Goal: Transaction & Acquisition: Purchase product/service

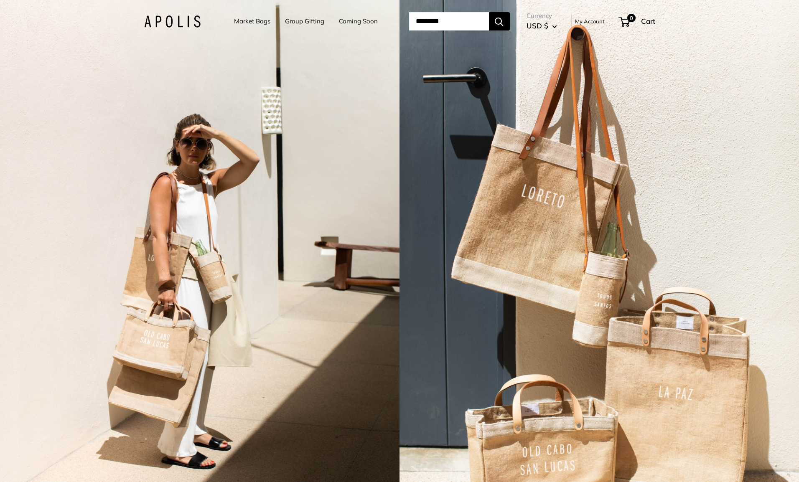
click at [250, 18] on link "Market Bags" at bounding box center [252, 21] width 36 height 12
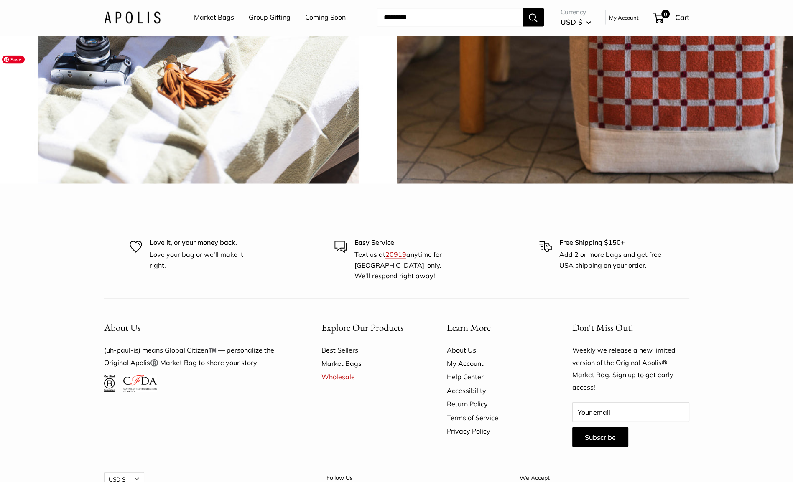
scroll to position [2082, 0]
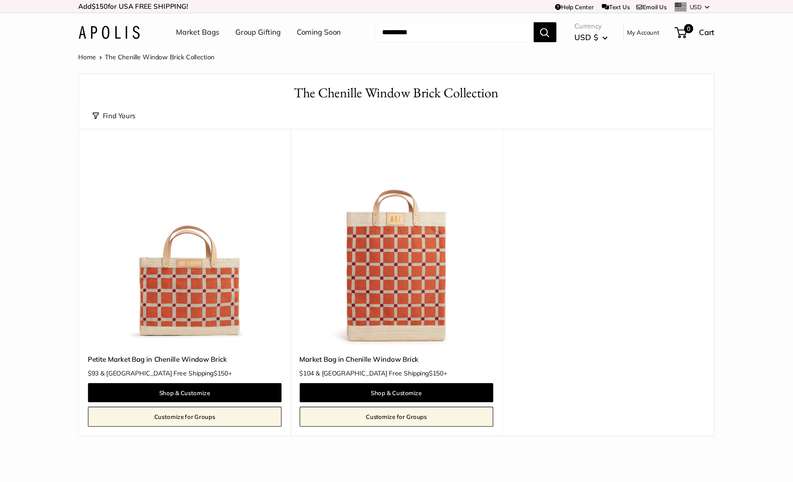
click at [211, 28] on link "Market Bags" at bounding box center [214, 29] width 40 height 13
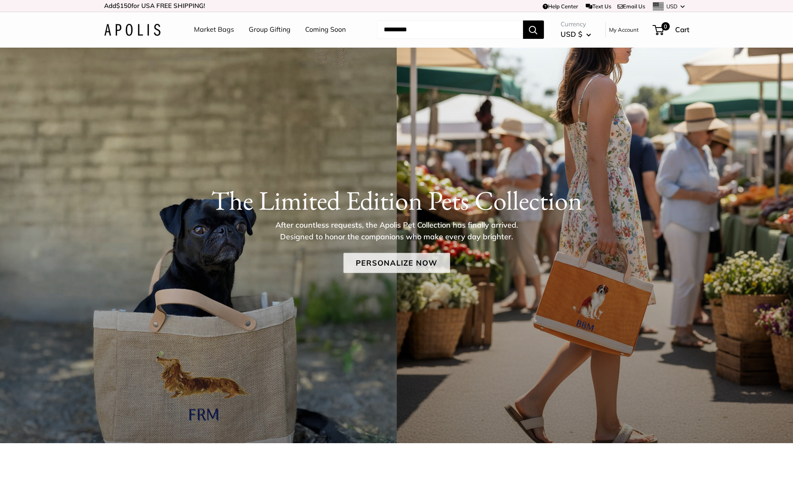
click at [410, 260] on link "Personalize Now" at bounding box center [396, 263] width 107 height 20
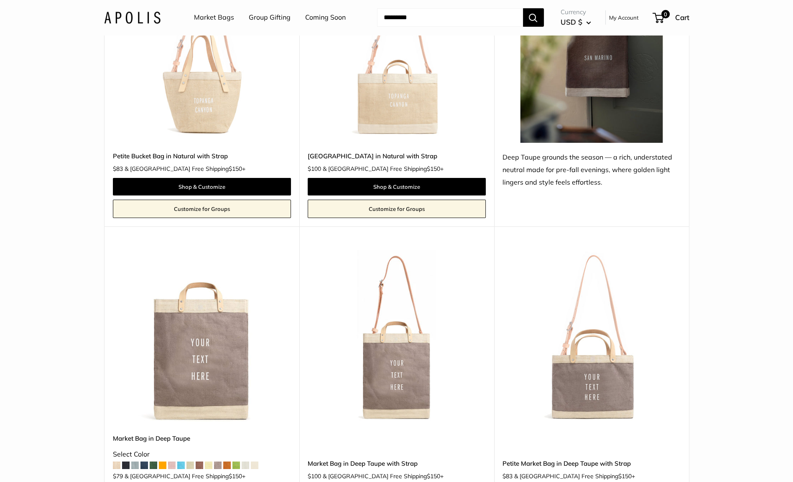
scroll to position [3511, 0]
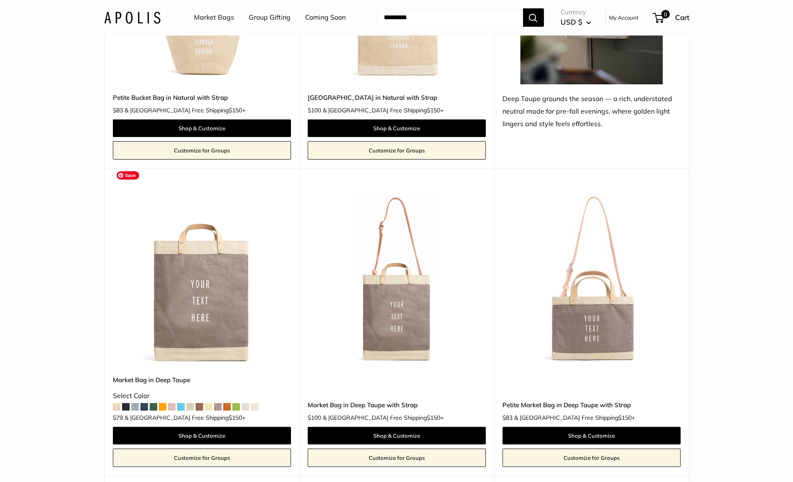
click at [0, 0] on img at bounding box center [0, 0] width 0 height 0
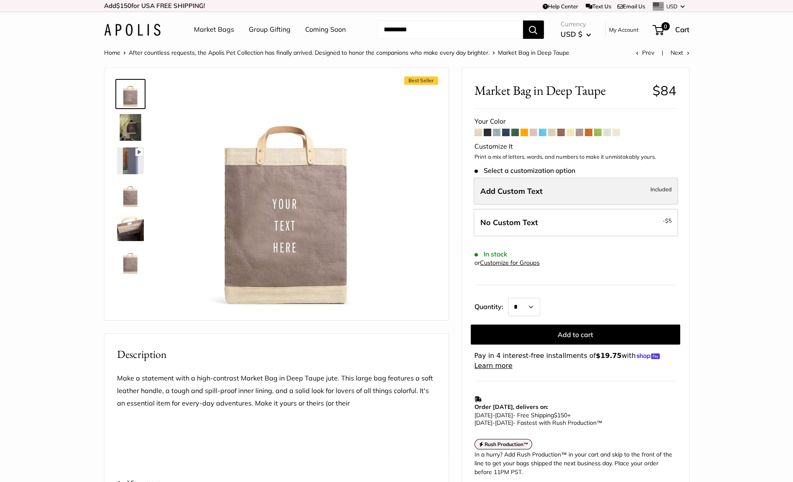
click at [594, 186] on label "Add Custom Text Included" at bounding box center [575, 192] width 204 height 28
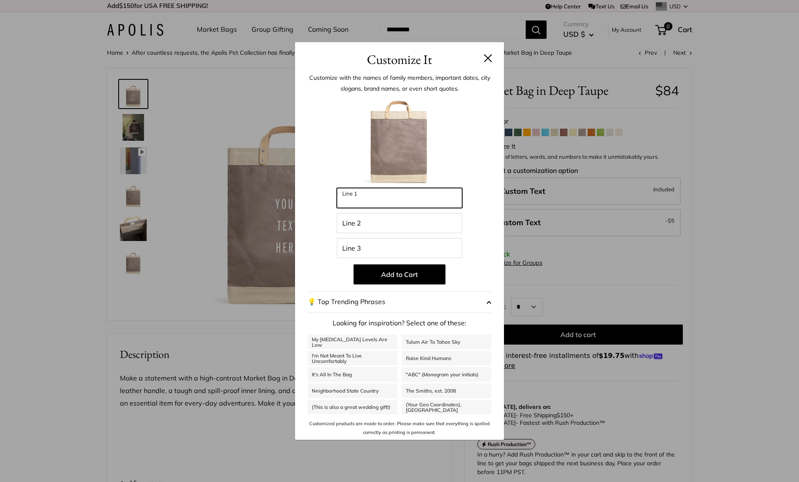
drag, startPoint x: 411, startPoint y: 204, endPoint x: 287, endPoint y: 192, distance: 124.2
click at [287, 192] on div "Customize It Customize with the names of family members, important dates, city …" at bounding box center [399, 241] width 799 height 482
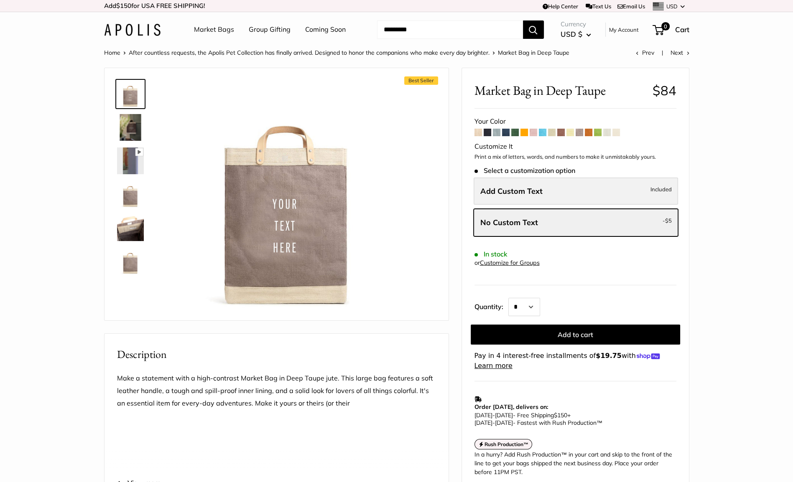
click at [575, 186] on label "Add Custom Text Included" at bounding box center [575, 192] width 204 height 28
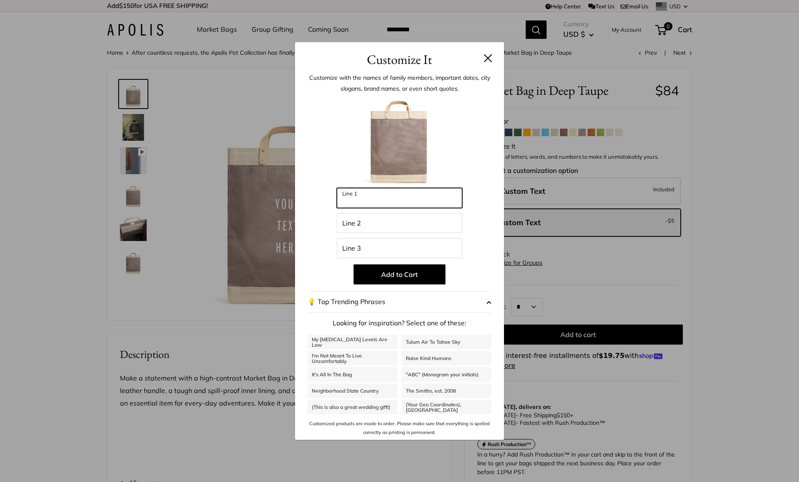
click at [422, 206] on input "Line 1" at bounding box center [399, 198] width 125 height 20
type input "**********"
click at [389, 203] on input "**********" at bounding box center [399, 198] width 125 height 20
click at [372, 225] on input "Line 2" at bounding box center [399, 223] width 125 height 20
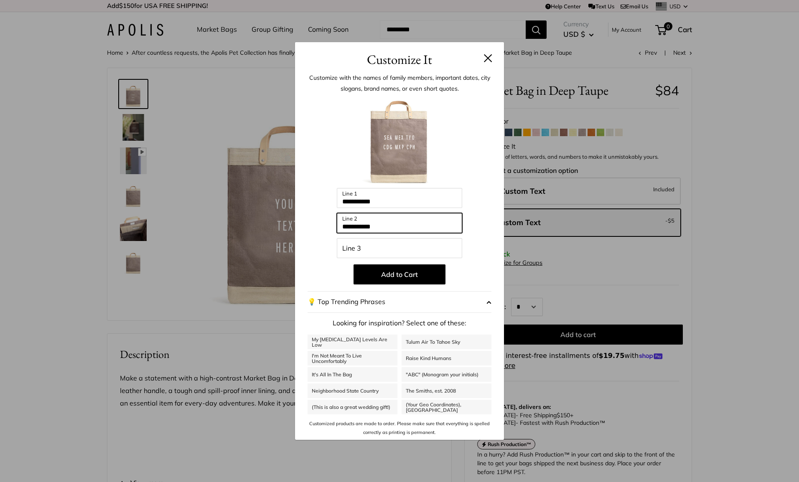
type input "**********"
click at [360, 242] on input "Line 3" at bounding box center [399, 248] width 125 height 20
type input "**********"
click at [488, 302] on span "button" at bounding box center [488, 302] width 5 height 13
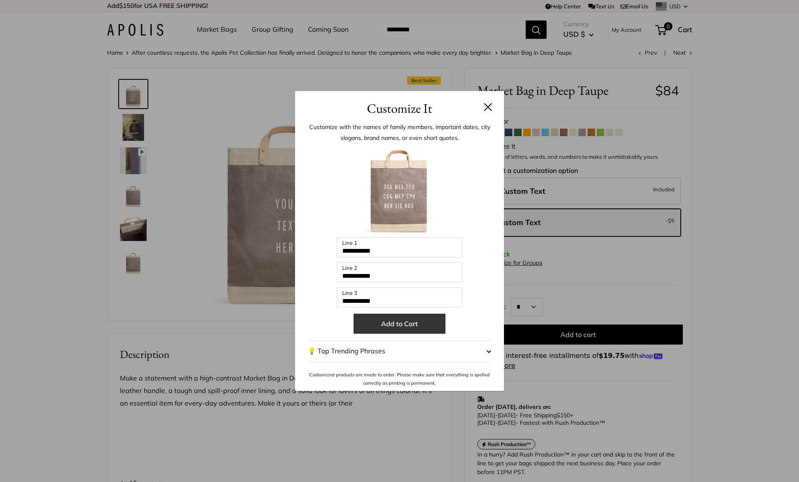
click at [394, 320] on button "Add to Cart" at bounding box center [400, 324] width 92 height 20
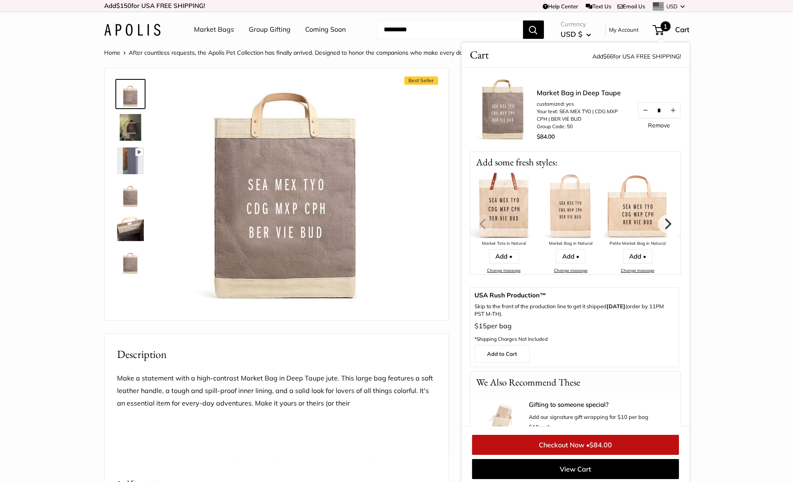
scroll to position [3, 0]
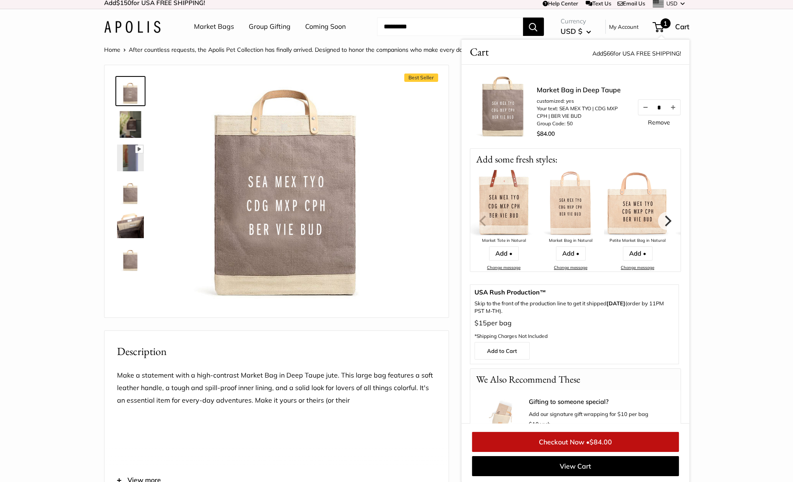
click at [131, 257] on img at bounding box center [130, 258] width 27 height 27
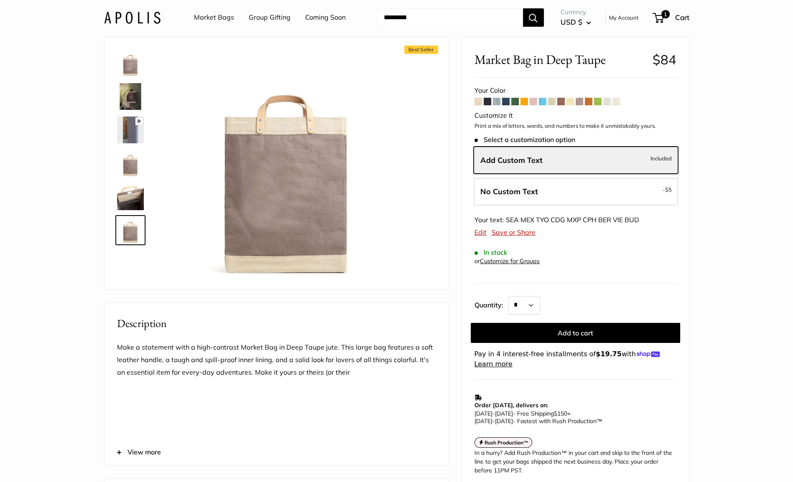
scroll to position [31, 0]
click at [125, 163] on img at bounding box center [130, 163] width 27 height 27
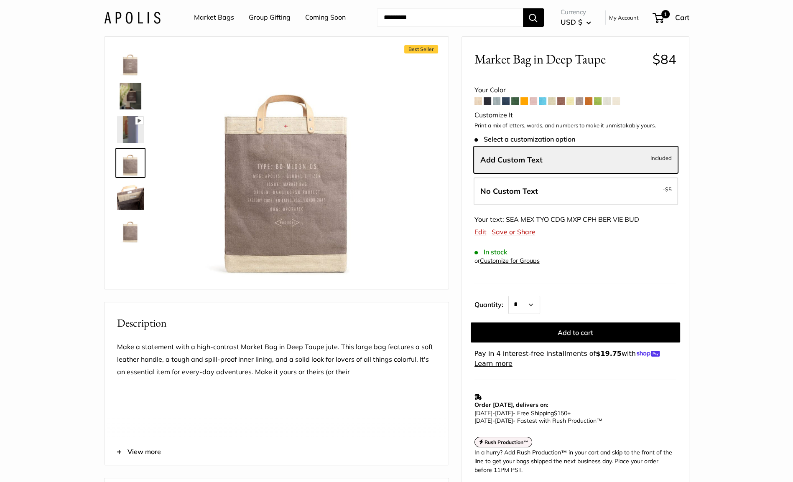
click at [130, 69] on img at bounding box center [130, 62] width 27 height 27
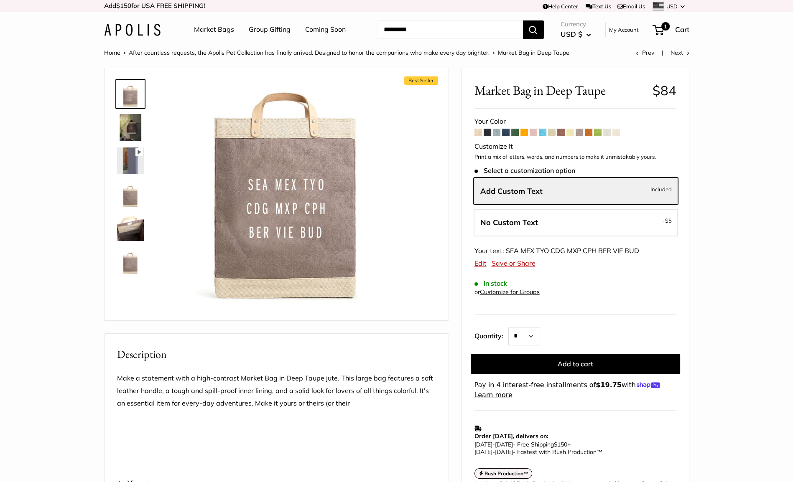
scroll to position [1, 0]
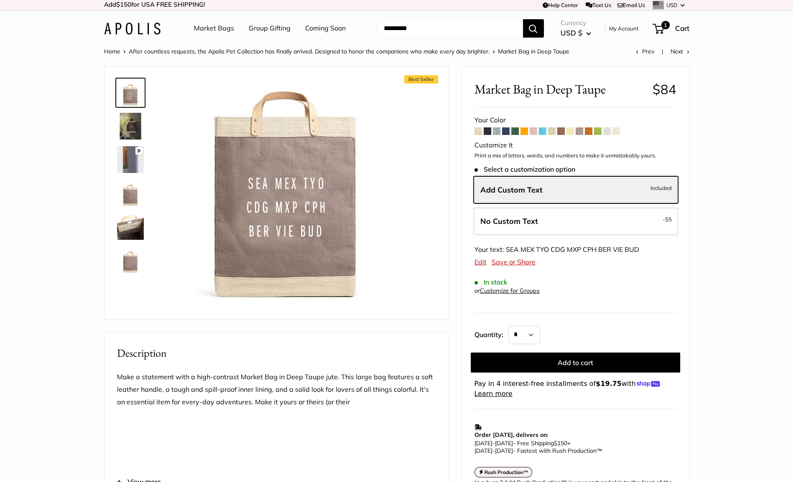
click at [477, 131] on span at bounding box center [478, 131] width 8 height 8
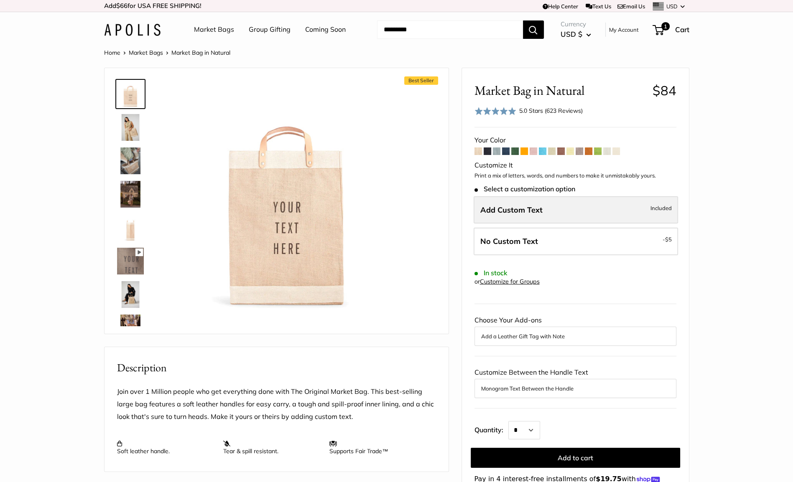
click at [506, 213] on span "Add Custom Text" at bounding box center [511, 210] width 62 height 10
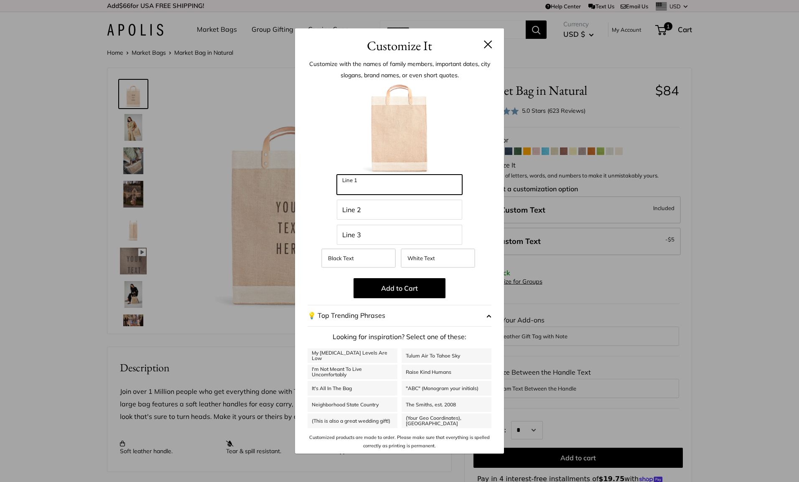
click at [386, 191] on input "Line 1" at bounding box center [399, 185] width 125 height 20
type input "**********"
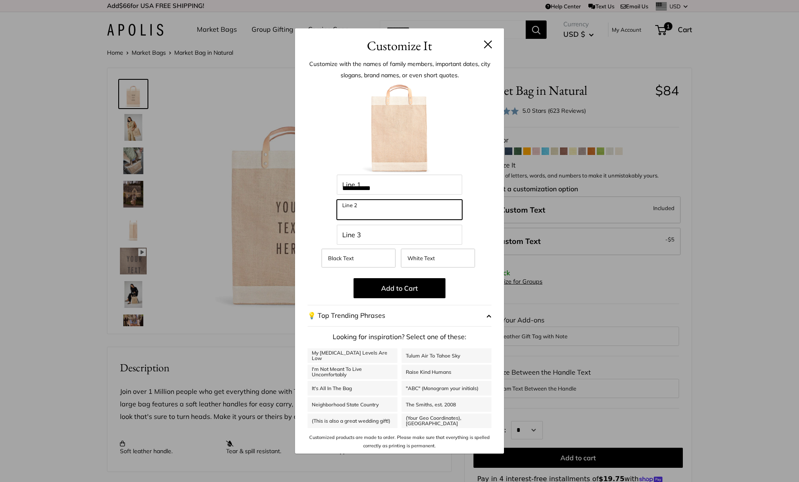
type input "**********"
click at [444, 258] on label "White Text" at bounding box center [438, 258] width 74 height 19
click at [567, 265] on div "**********" at bounding box center [399, 241] width 799 height 482
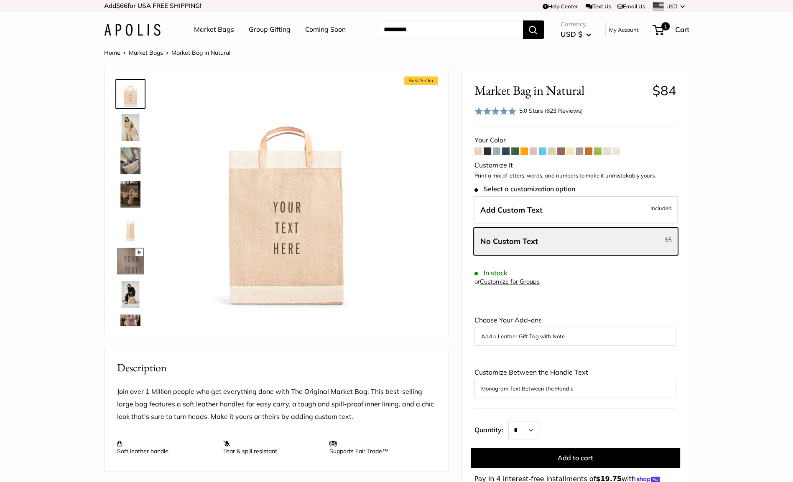
click at [487, 151] on span at bounding box center [487, 152] width 8 height 8
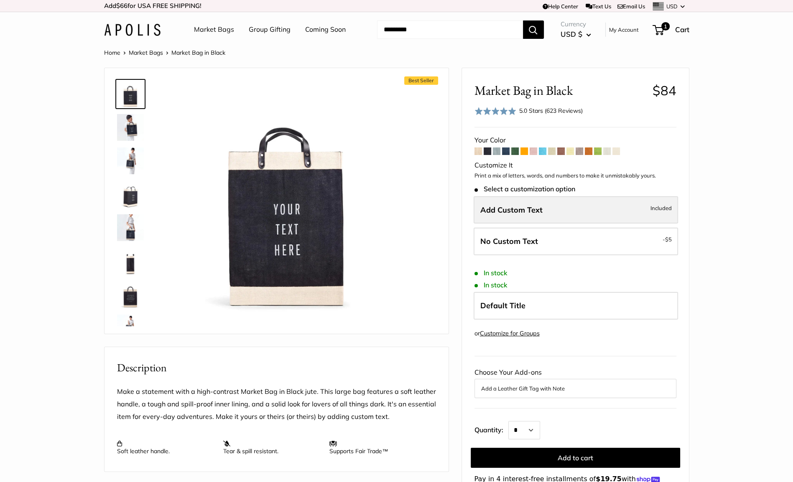
click at [539, 214] on label "Add Custom Text Included" at bounding box center [575, 210] width 204 height 28
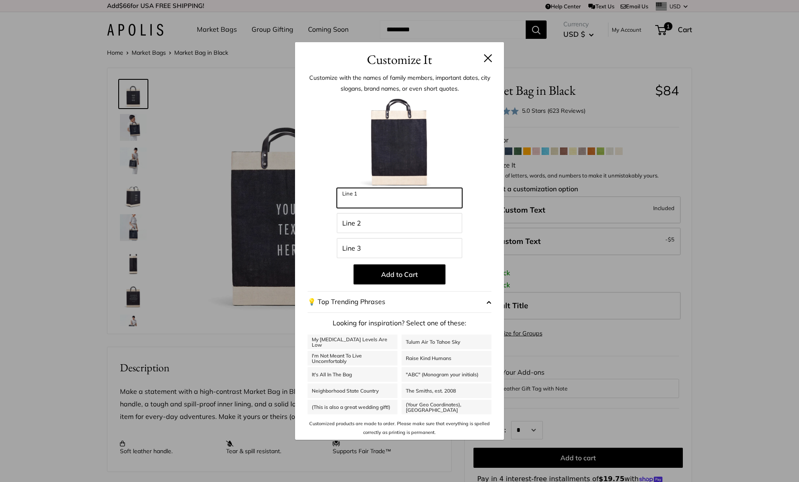
click at [383, 200] on input "Line 1" at bounding box center [399, 198] width 125 height 20
type input "**********"
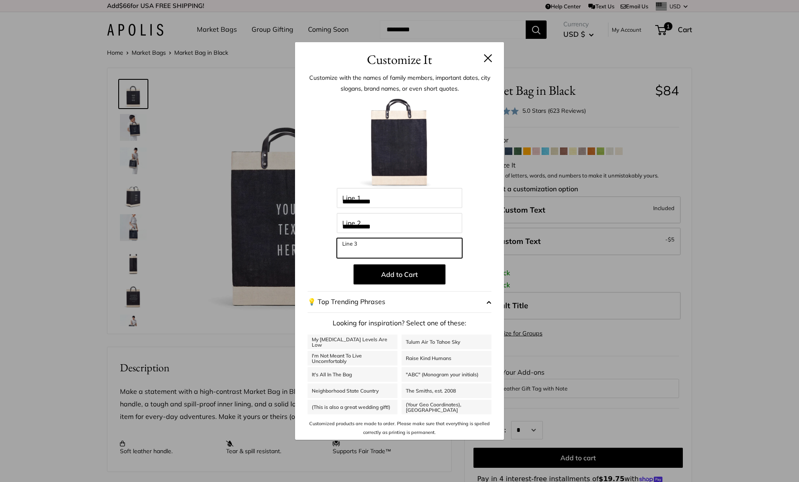
type input "**********"
click at [576, 264] on div "**********" at bounding box center [399, 241] width 799 height 482
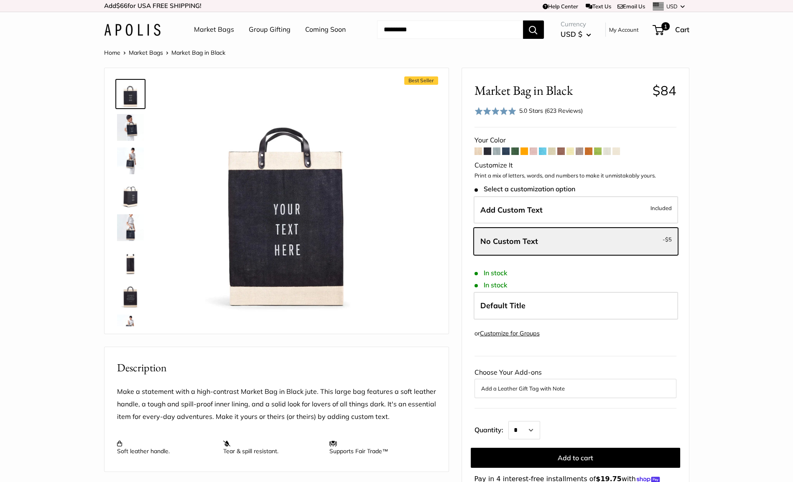
click at [498, 151] on span at bounding box center [497, 152] width 8 height 8
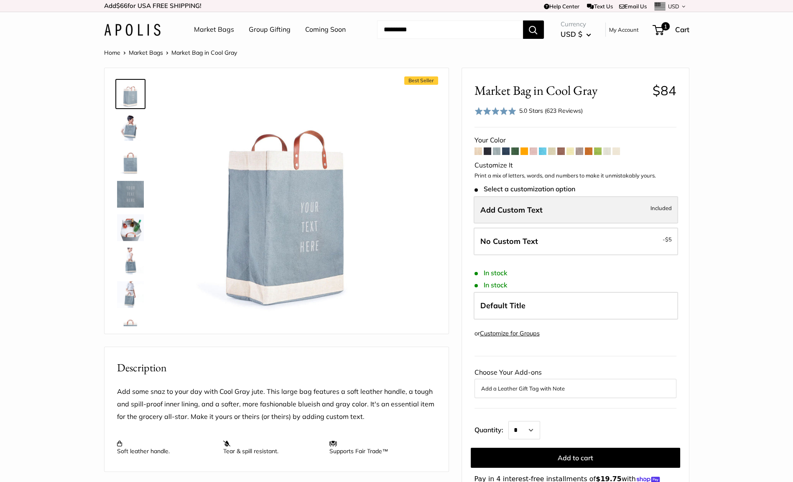
click at [500, 209] on span "Add Custom Text" at bounding box center [511, 210] width 62 height 10
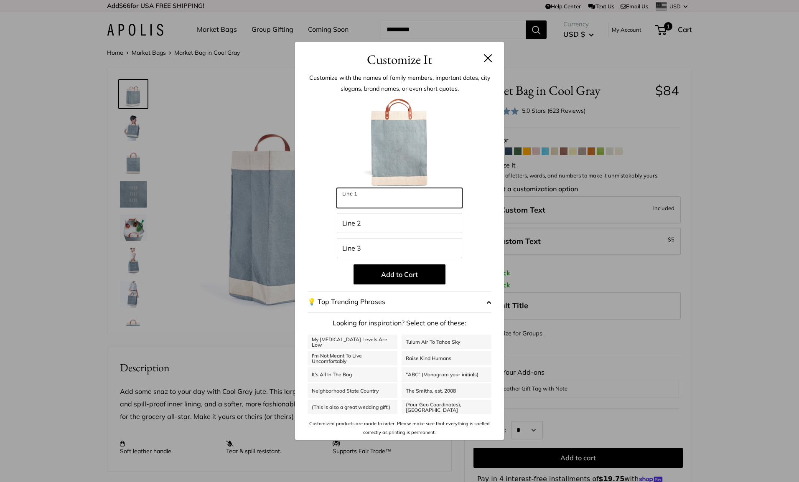
click at [379, 206] on input "Line 1" at bounding box center [399, 198] width 125 height 20
type input "**********"
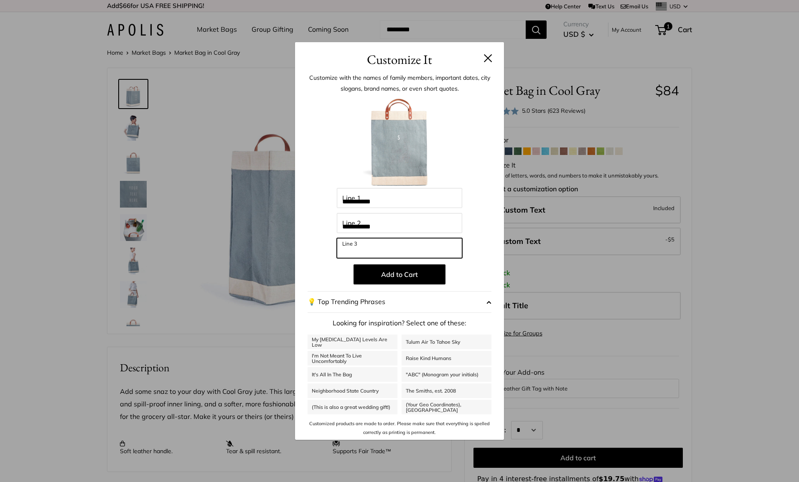
type input "**********"
click at [553, 272] on div "**********" at bounding box center [399, 241] width 799 height 482
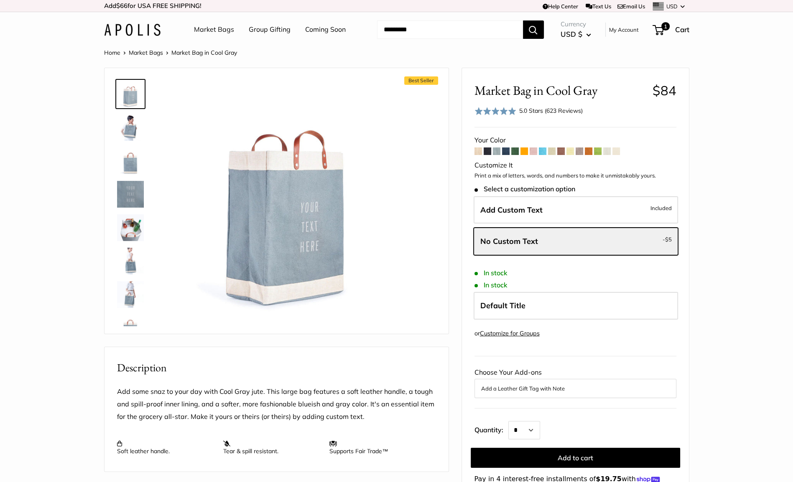
click at [127, 164] on img at bounding box center [130, 161] width 27 height 27
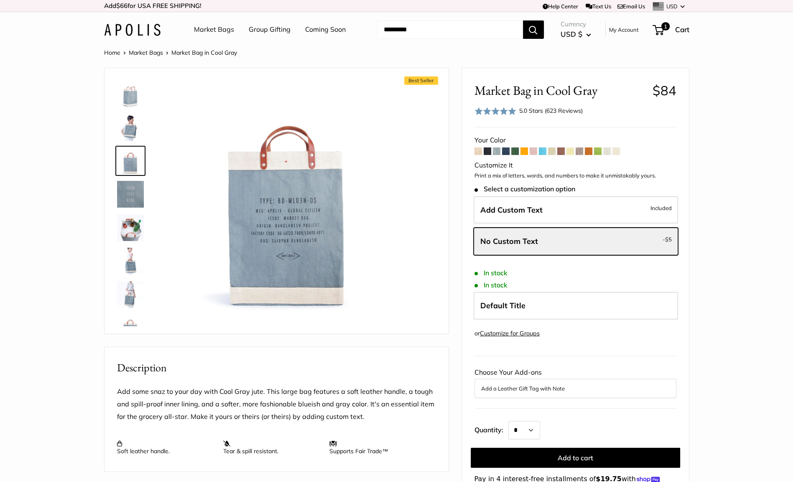
click at [128, 91] on img at bounding box center [130, 94] width 27 height 27
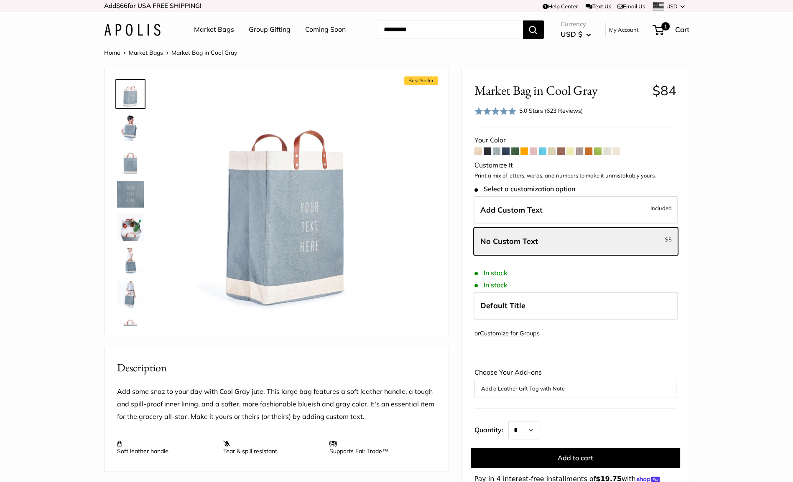
click at [508, 150] on span at bounding box center [506, 152] width 8 height 8
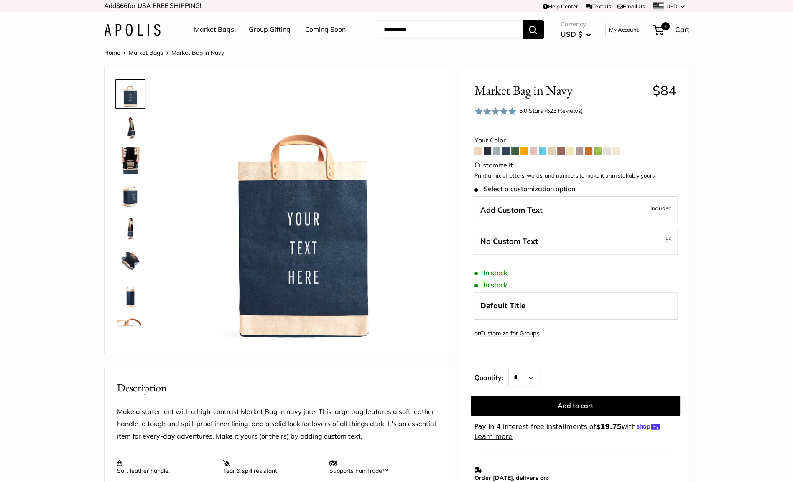
click at [523, 152] on span at bounding box center [524, 152] width 8 height 8
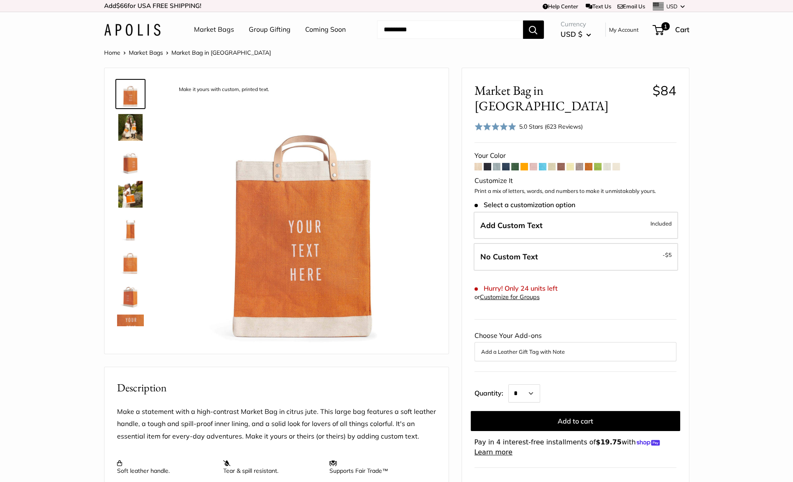
click at [535, 163] on span at bounding box center [533, 167] width 8 height 8
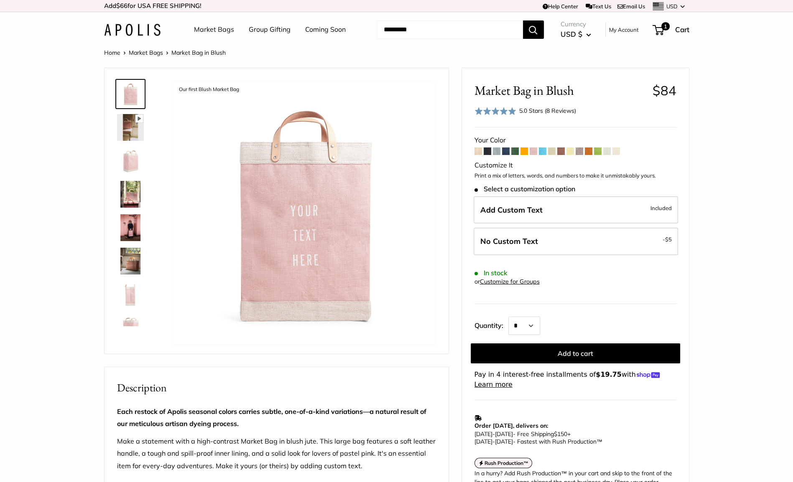
click at [543, 151] on span at bounding box center [543, 152] width 8 height 8
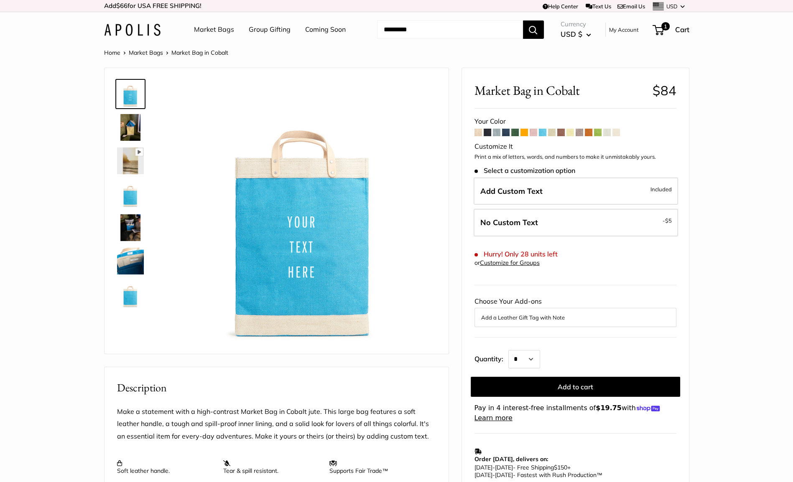
click at [552, 133] on span at bounding box center [552, 133] width 8 height 8
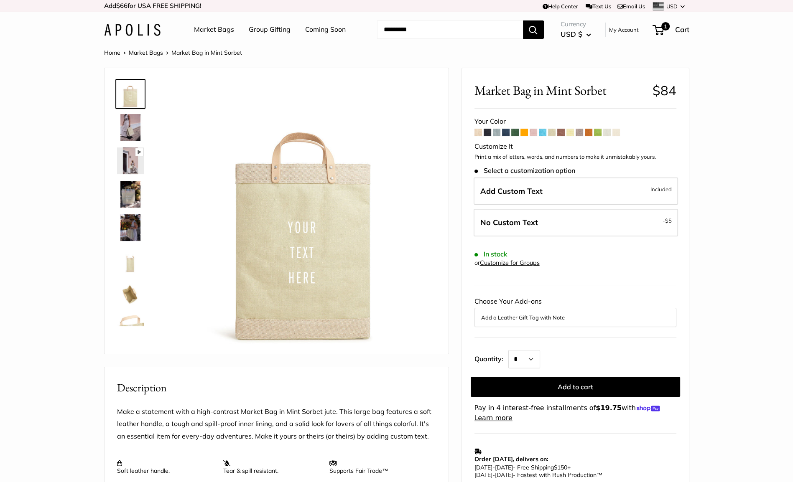
click at [561, 133] on span at bounding box center [561, 133] width 8 height 8
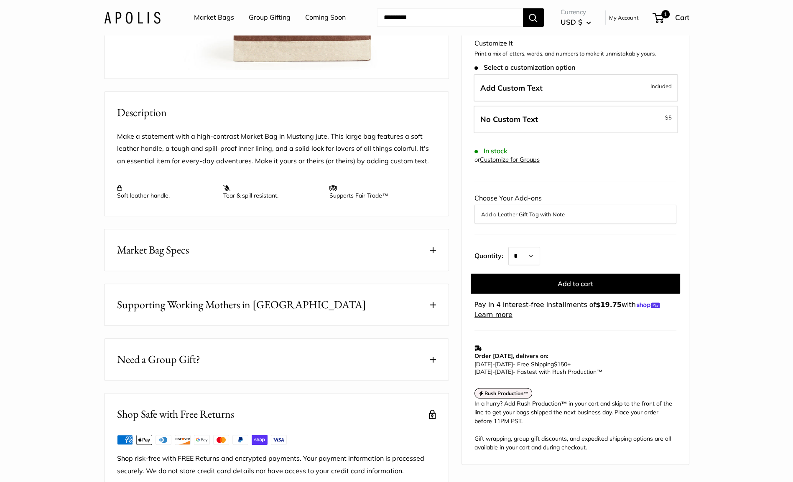
scroll to position [277, 0]
click at [424, 270] on button "Market Bag Specs" at bounding box center [276, 248] width 344 height 41
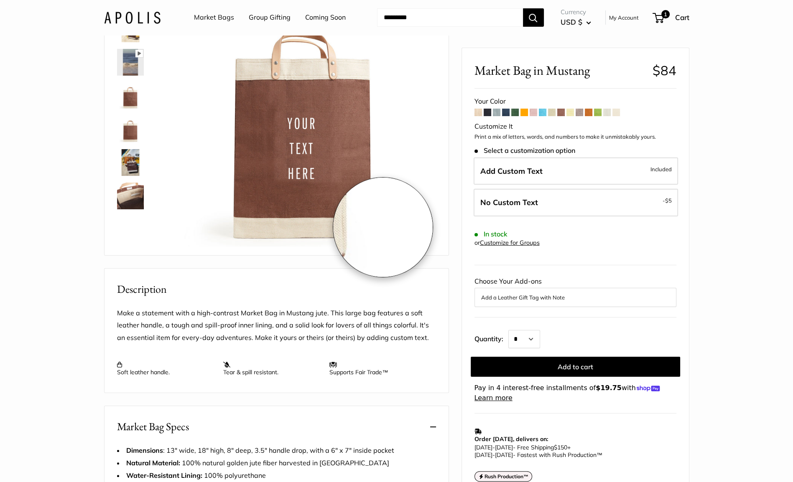
scroll to position [0, 0]
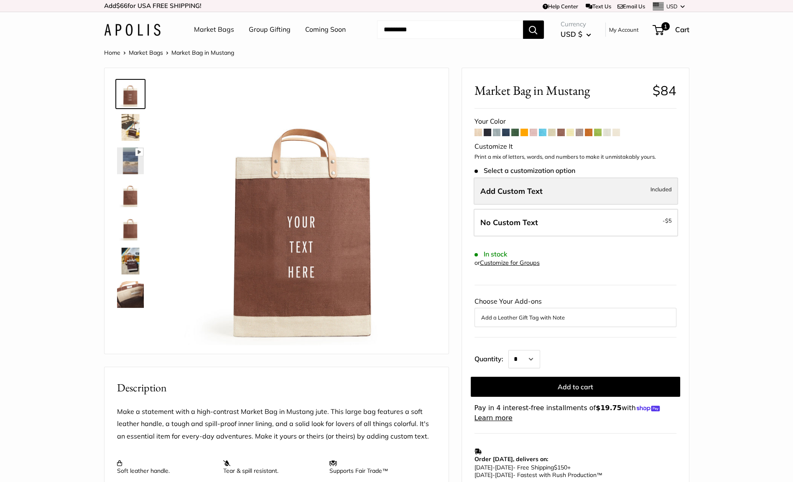
click at [534, 180] on label "Add Custom Text Included" at bounding box center [575, 192] width 204 height 28
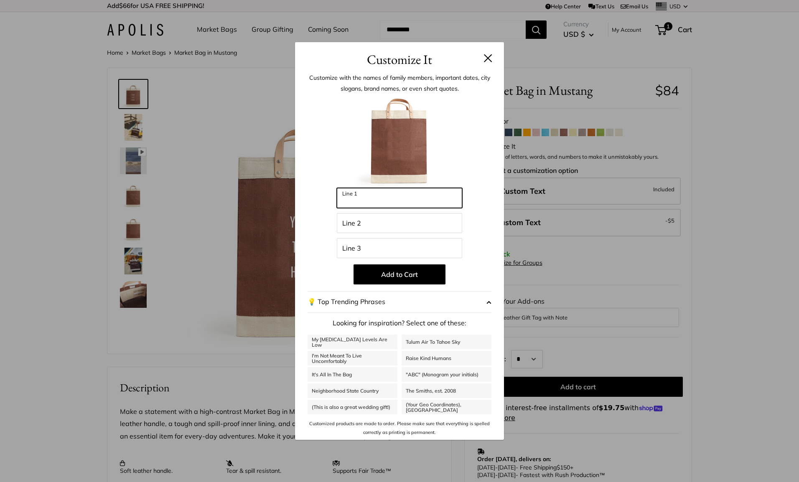
click at [381, 202] on input "Line 1" at bounding box center [399, 198] width 125 height 20
type input "**********"
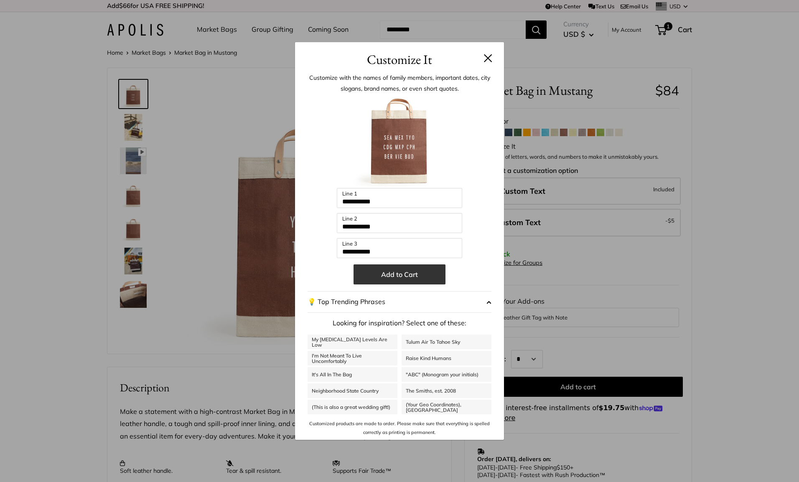
click at [382, 277] on button "Add to Cart" at bounding box center [400, 275] width 92 height 20
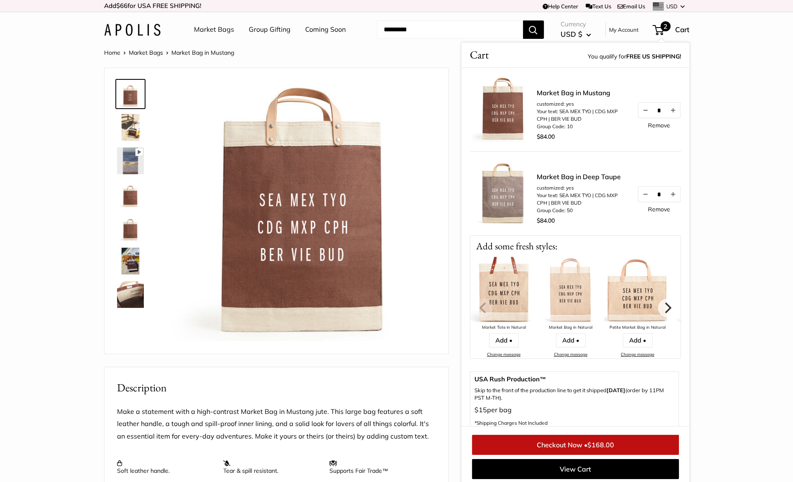
click at [651, 209] on link "Remove" at bounding box center [659, 209] width 22 height 6
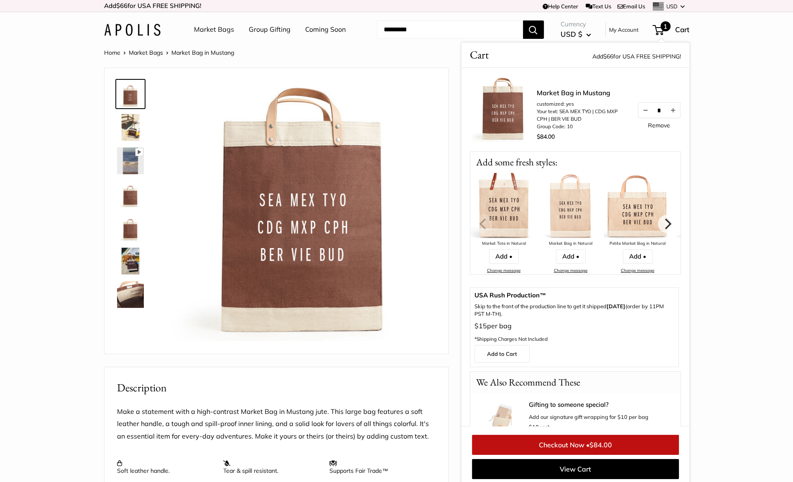
click at [715, 64] on section "Home Market Bags Market Bag in [GEOGRAPHIC_DATA] Pause Play % buffered 00:00 Un…" at bounding box center [396, 442] width 793 height 791
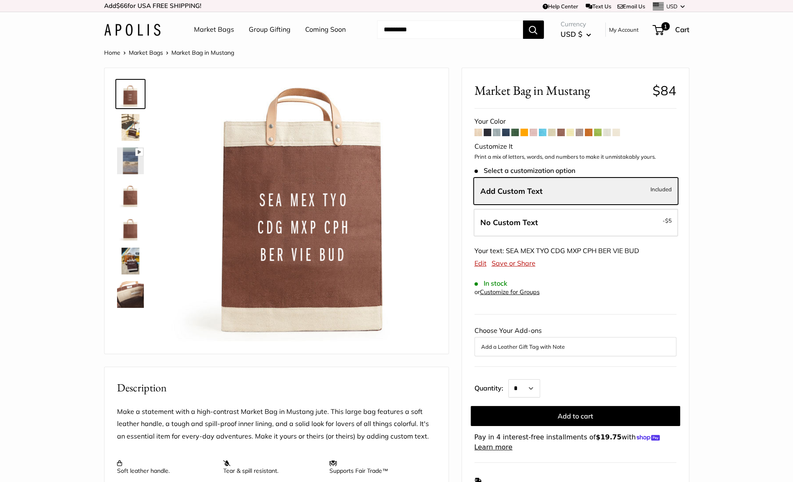
click at [570, 132] on span at bounding box center [570, 133] width 8 height 8
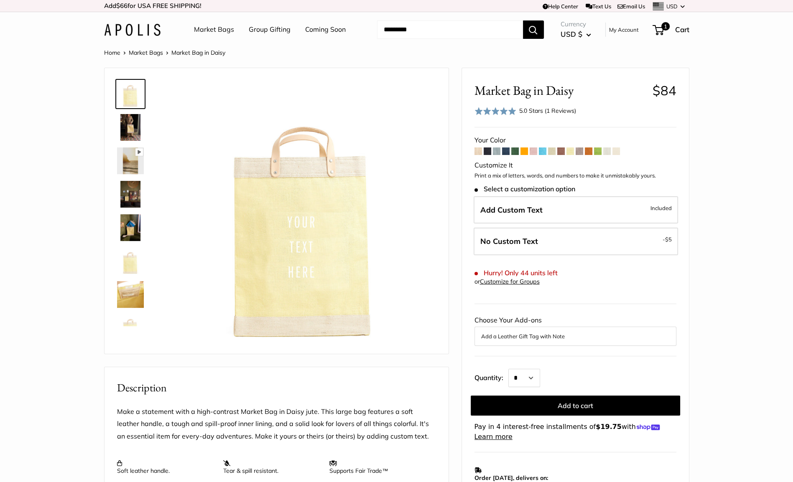
click at [580, 151] on span at bounding box center [579, 152] width 8 height 8
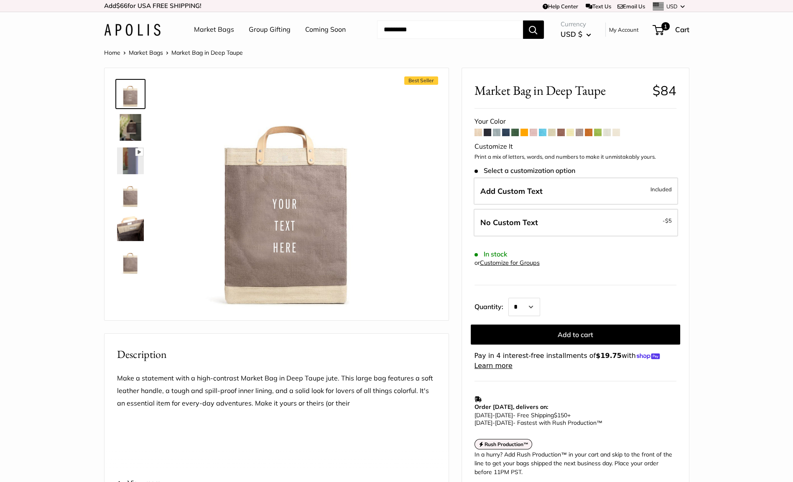
click at [588, 132] on span at bounding box center [589, 133] width 8 height 8
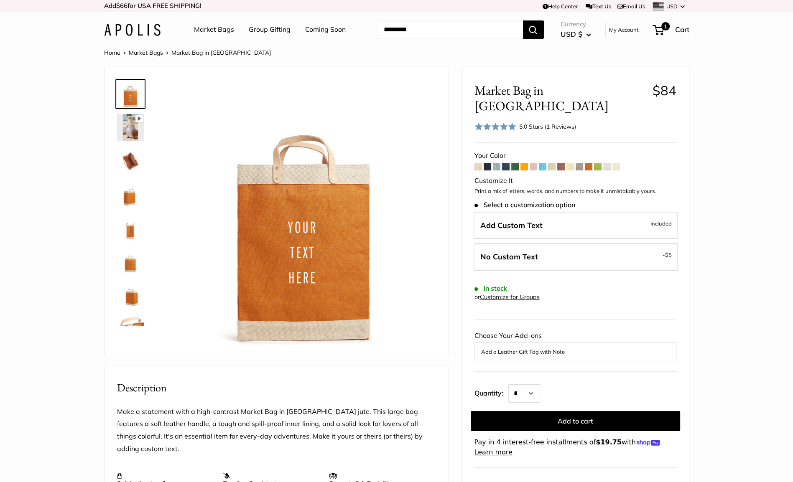
click at [597, 163] on span at bounding box center [598, 167] width 8 height 8
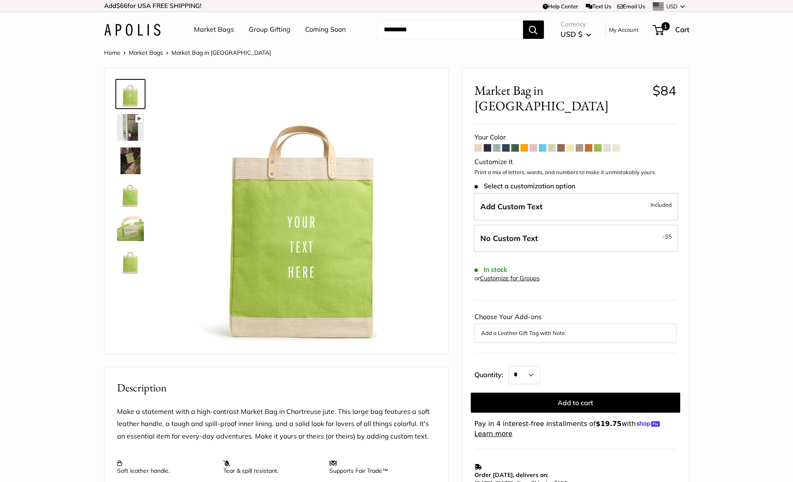
click at [608, 144] on span at bounding box center [607, 148] width 8 height 8
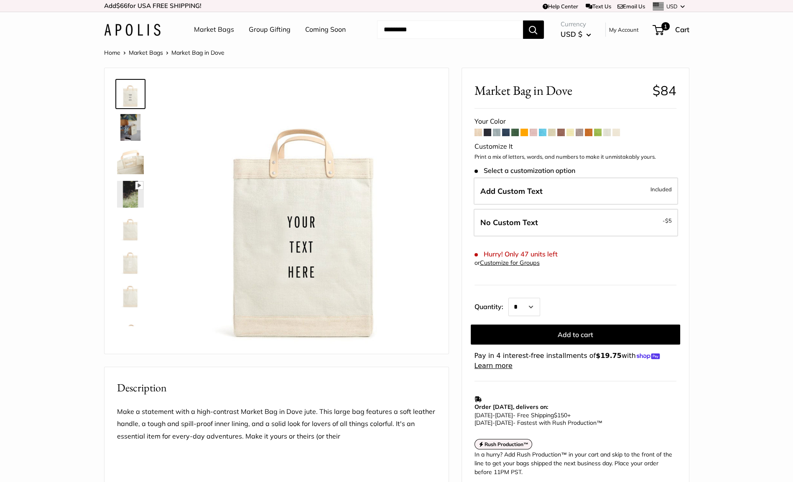
click at [616, 132] on span at bounding box center [616, 133] width 8 height 8
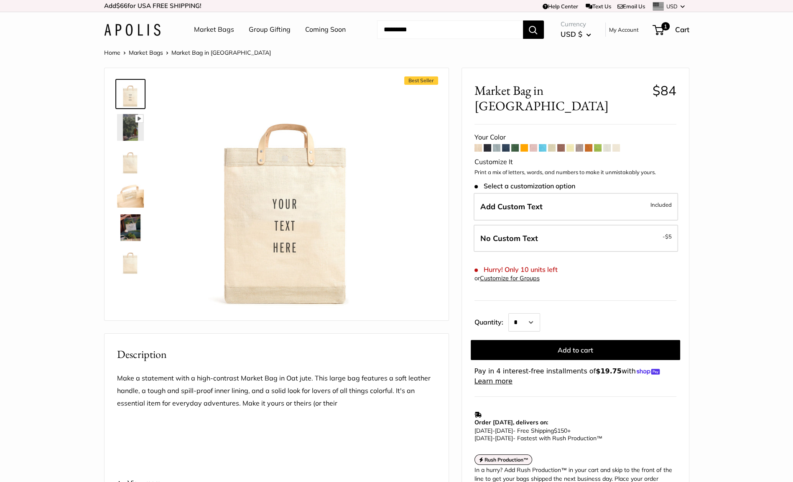
click at [477, 144] on span at bounding box center [478, 148] width 8 height 8
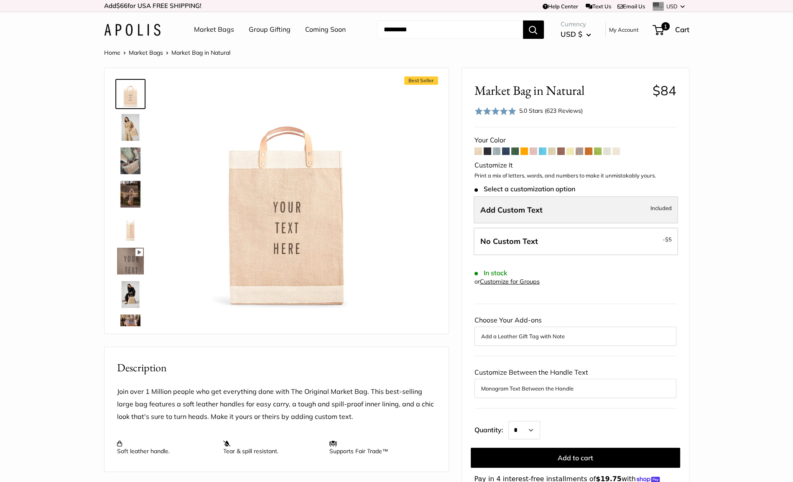
click at [508, 213] on span "Add Custom Text" at bounding box center [511, 210] width 62 height 10
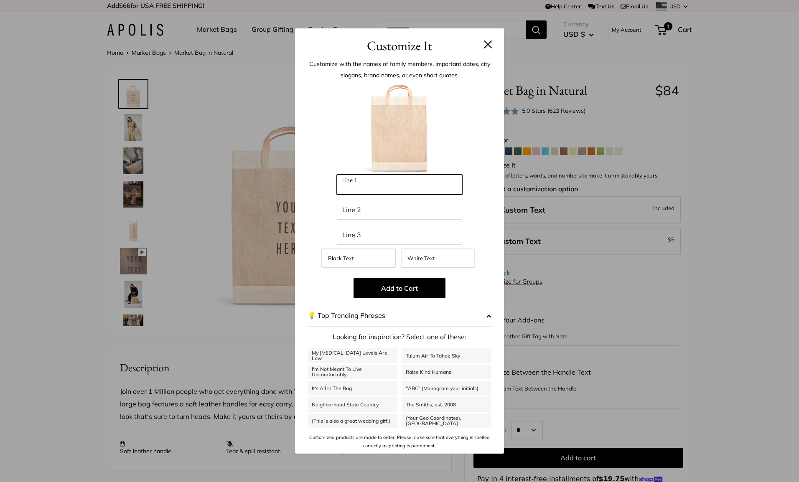
click at [374, 188] on input "Line 1" at bounding box center [399, 185] width 125 height 20
type input "**********"
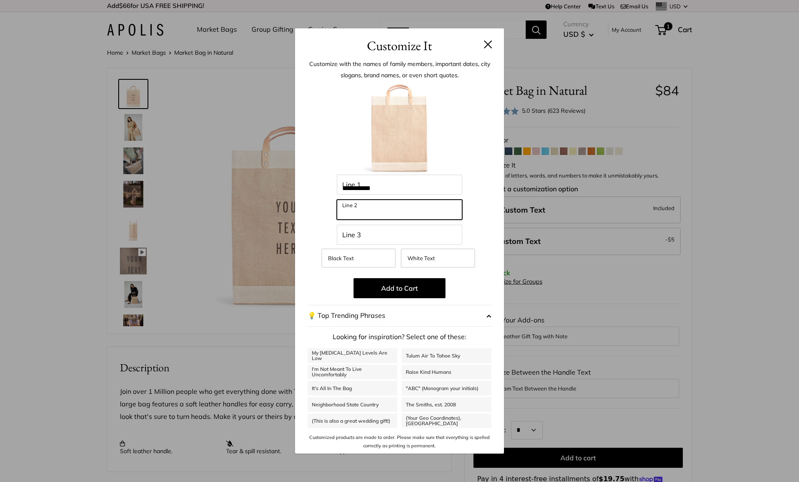
type input "**********"
click at [430, 264] on label "White Text" at bounding box center [438, 258] width 74 height 19
click at [595, 301] on div "**********" at bounding box center [399, 241] width 799 height 482
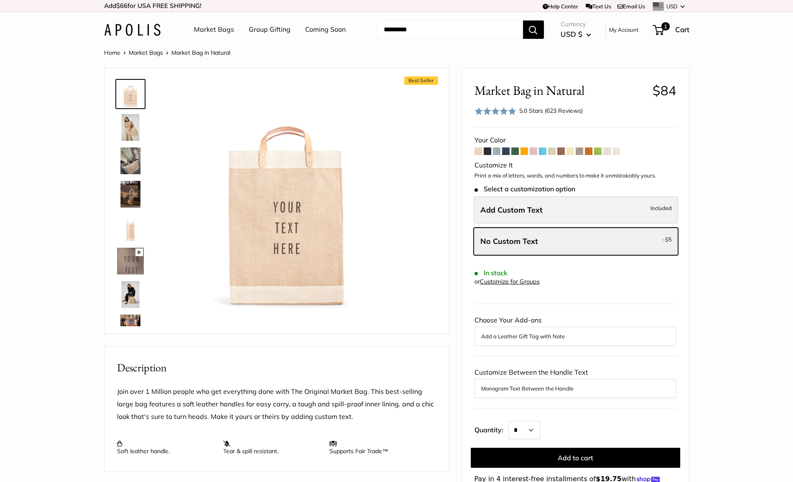
click at [506, 213] on span "Add Custom Text" at bounding box center [511, 210] width 62 height 10
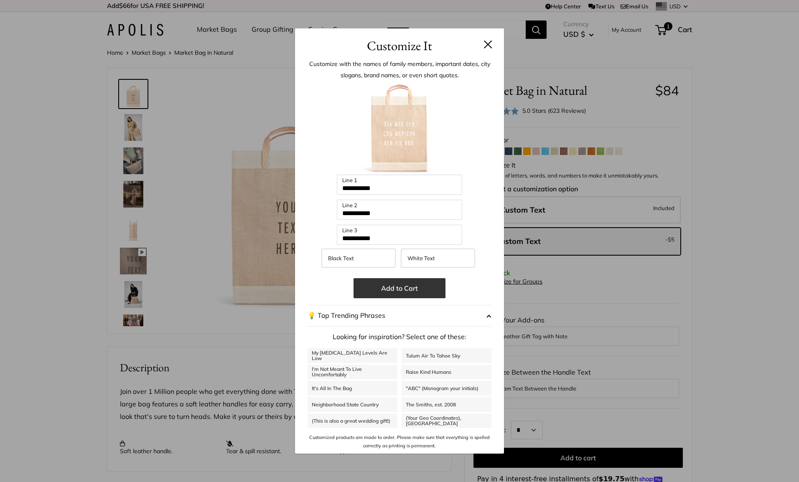
click at [376, 292] on button "Add to Cart" at bounding box center [400, 288] width 92 height 20
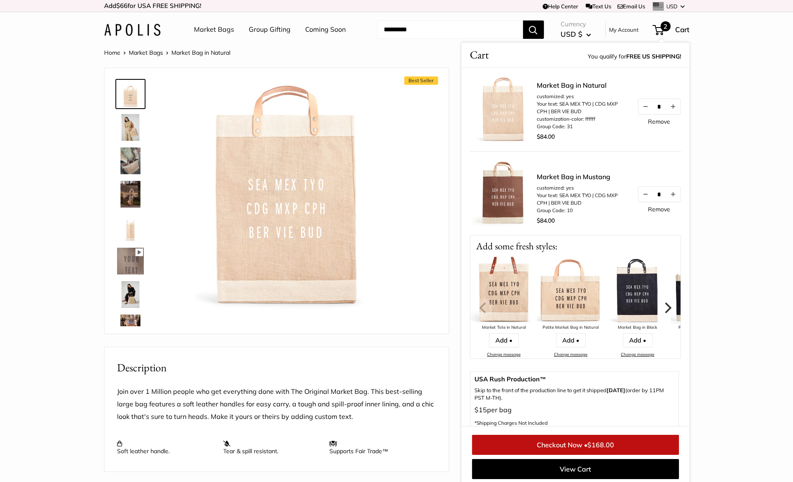
scroll to position [3, 0]
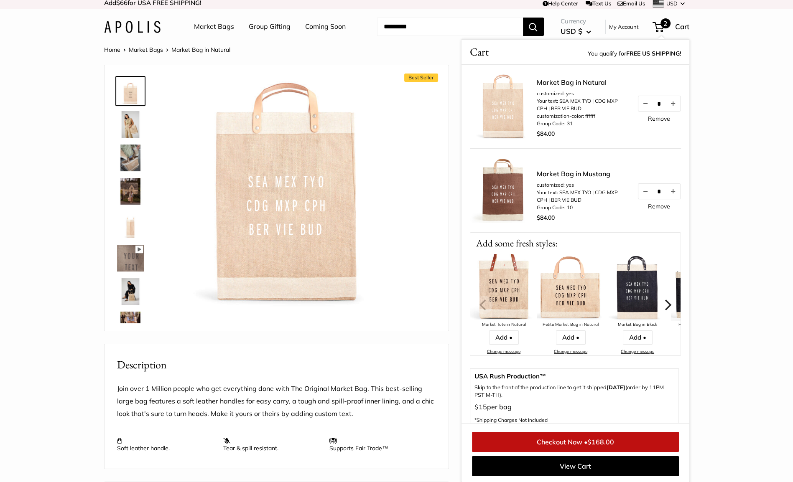
click at [129, 229] on img at bounding box center [130, 224] width 27 height 27
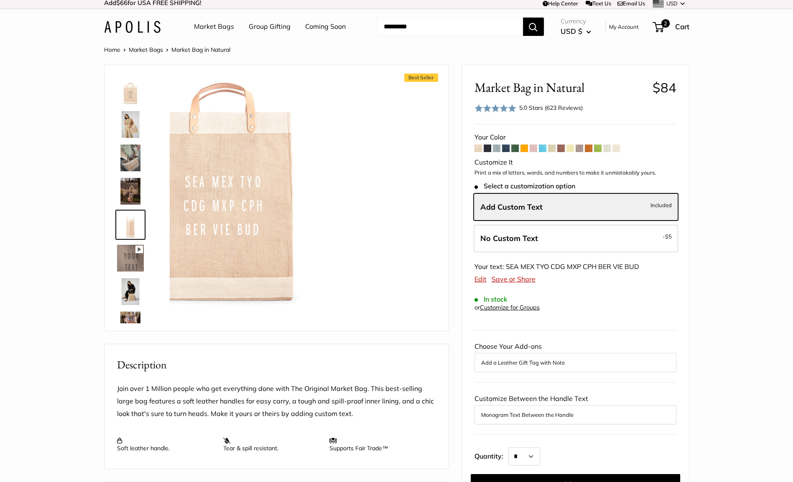
scroll to position [26, 0]
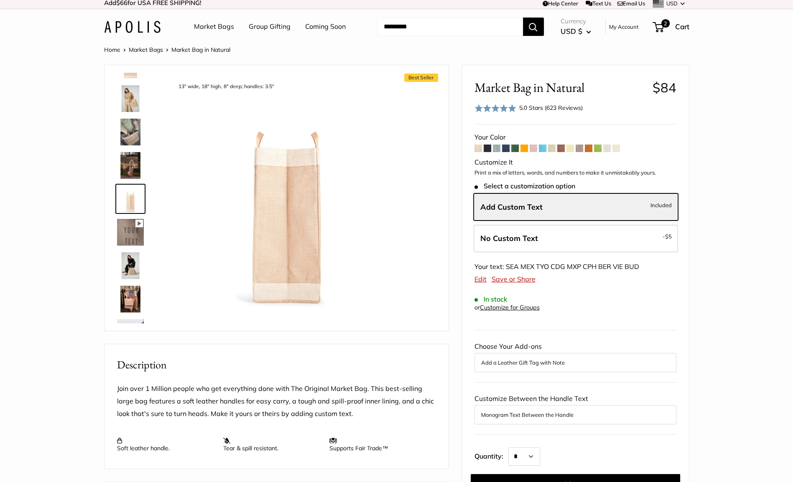
click at [123, 265] on img at bounding box center [130, 265] width 27 height 27
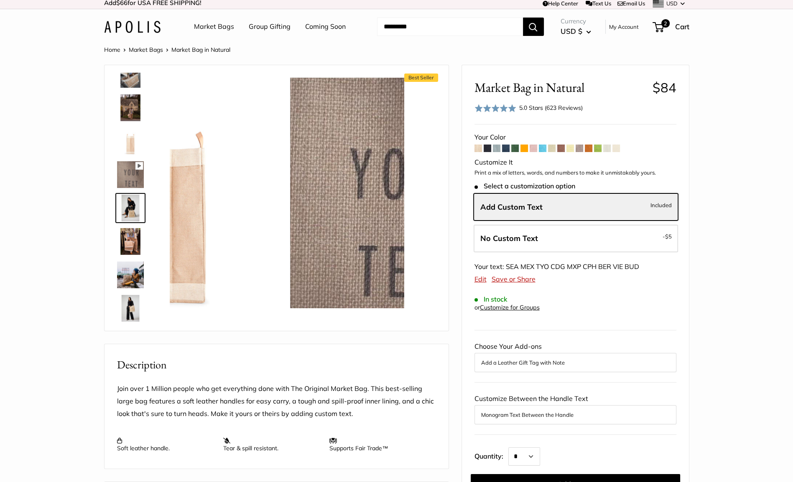
scroll to position [93, 0]
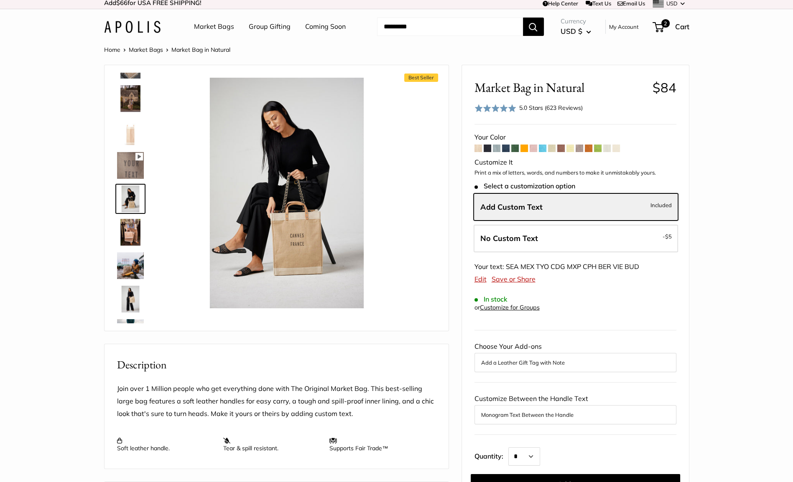
click at [129, 293] on img at bounding box center [130, 299] width 27 height 27
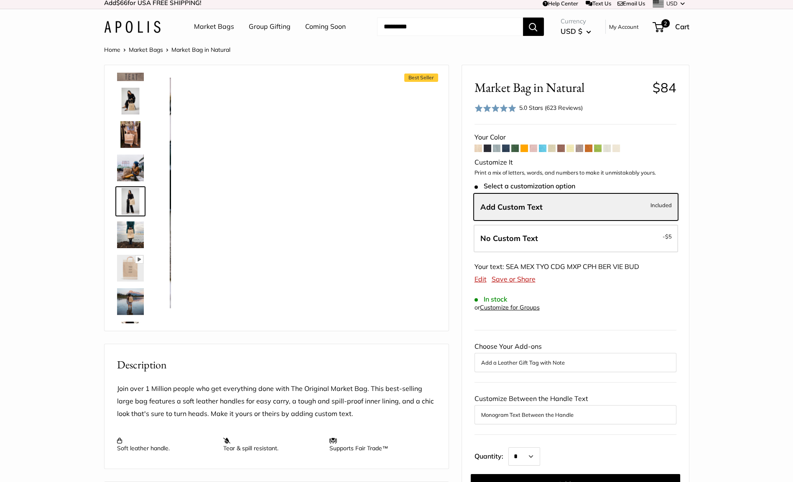
scroll to position [193, 0]
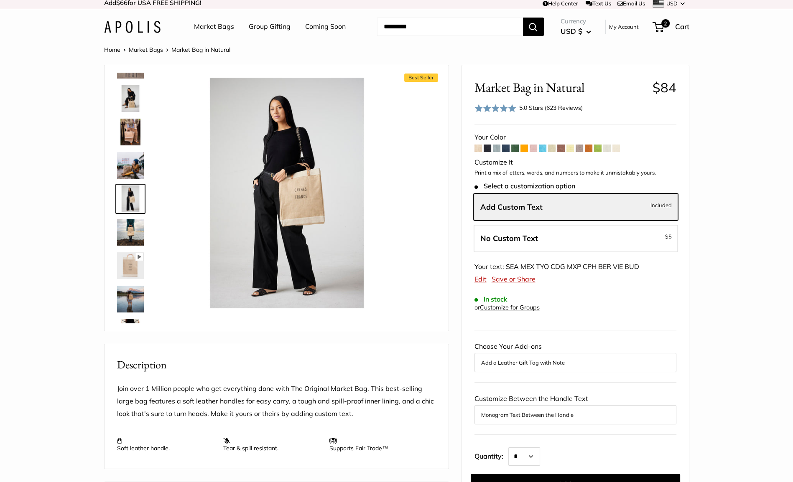
click at [126, 271] on img at bounding box center [130, 265] width 27 height 27
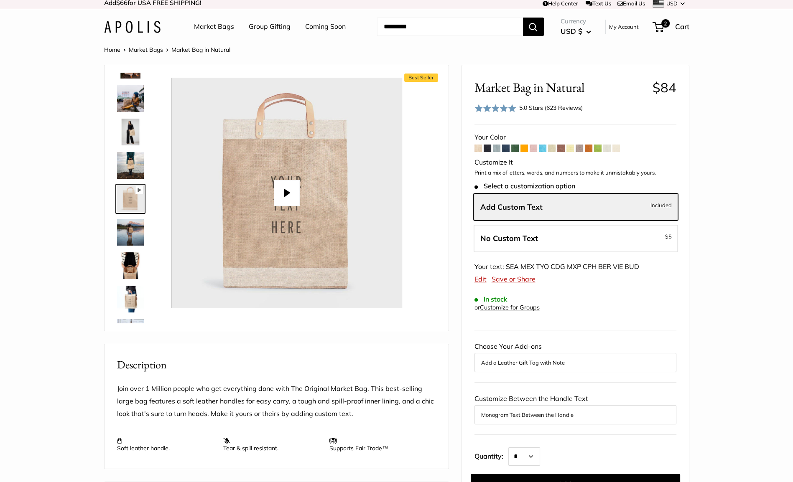
click at [126, 271] on img at bounding box center [130, 265] width 27 height 27
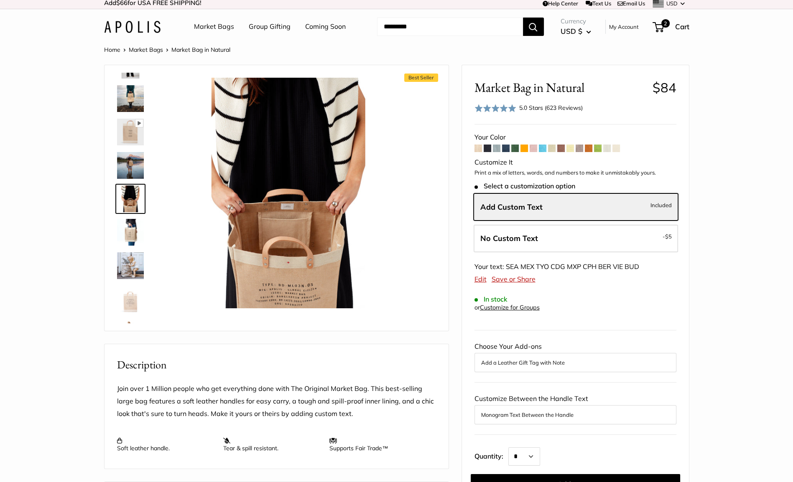
type input "*****"
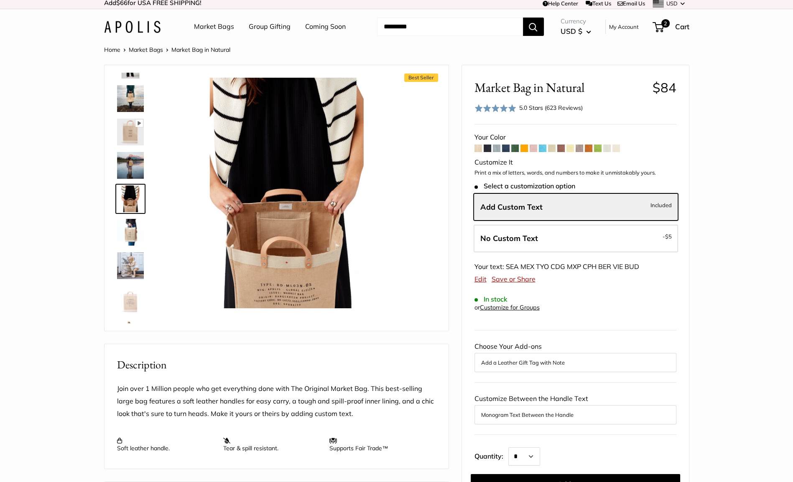
click at [127, 234] on img at bounding box center [130, 232] width 27 height 27
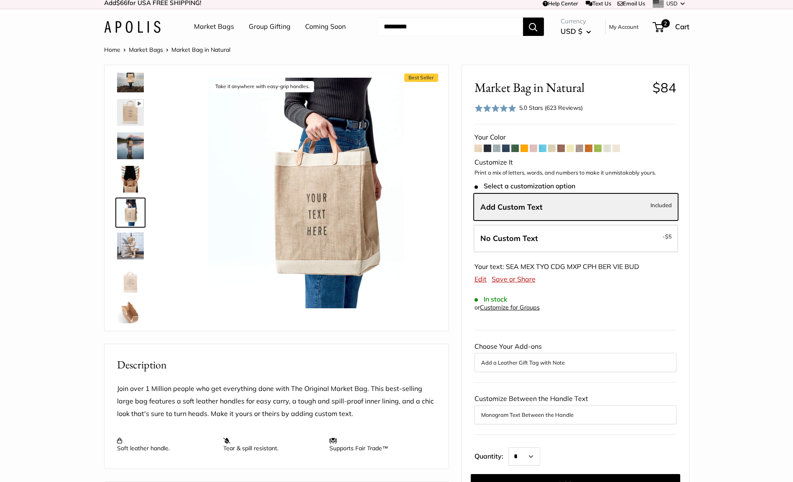
scroll to position [360, 0]
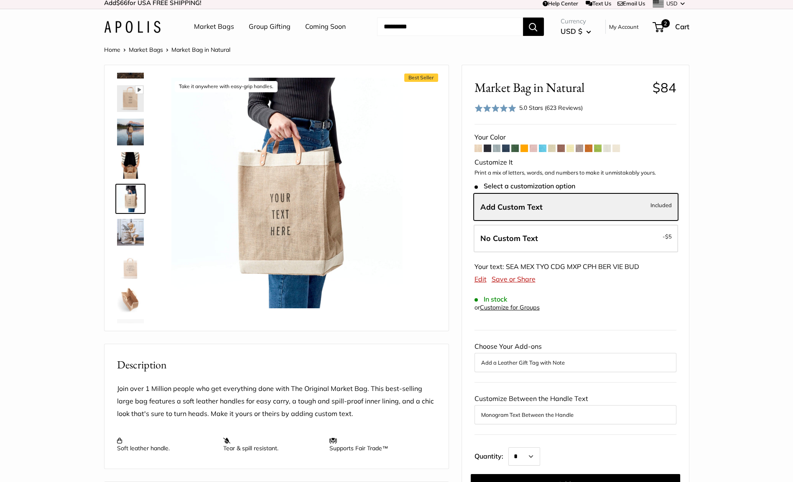
click at [125, 224] on img at bounding box center [130, 232] width 27 height 27
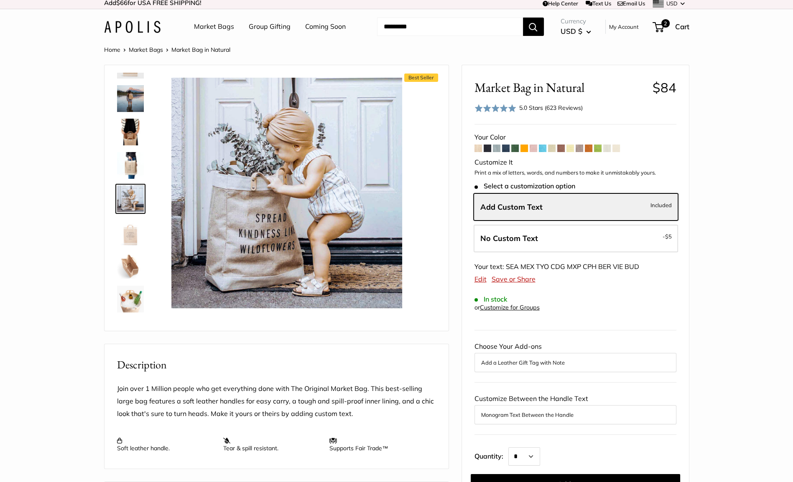
click at [126, 221] on img at bounding box center [130, 232] width 27 height 27
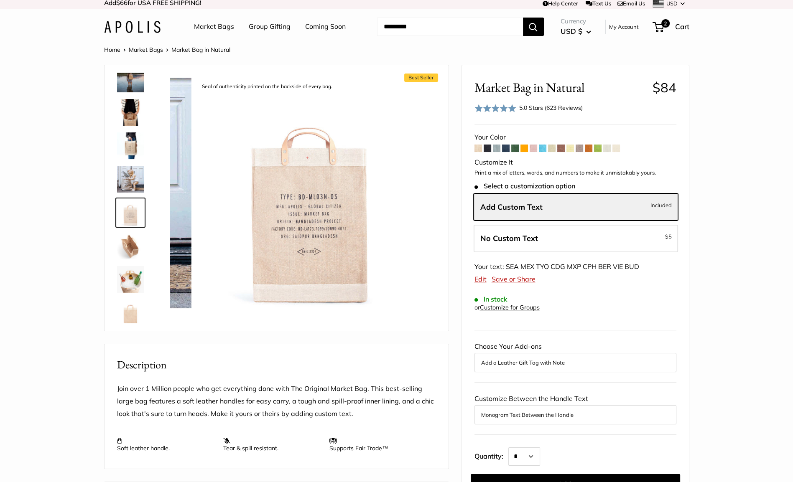
scroll to position [427, 0]
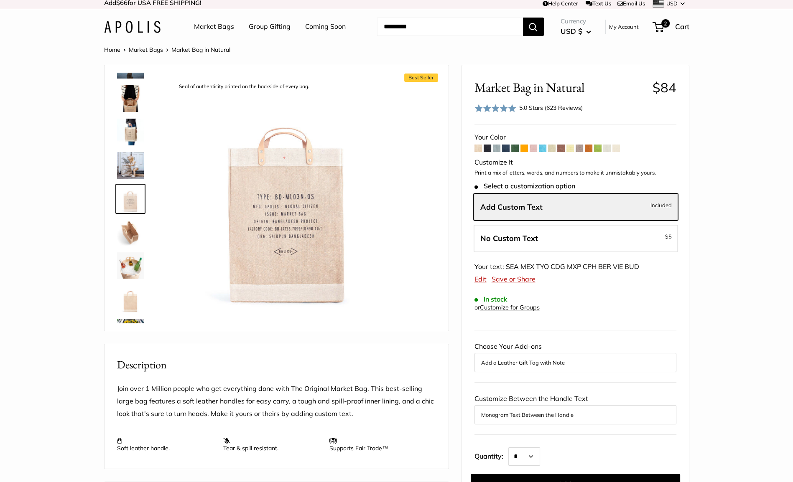
click at [124, 94] on img at bounding box center [130, 98] width 27 height 27
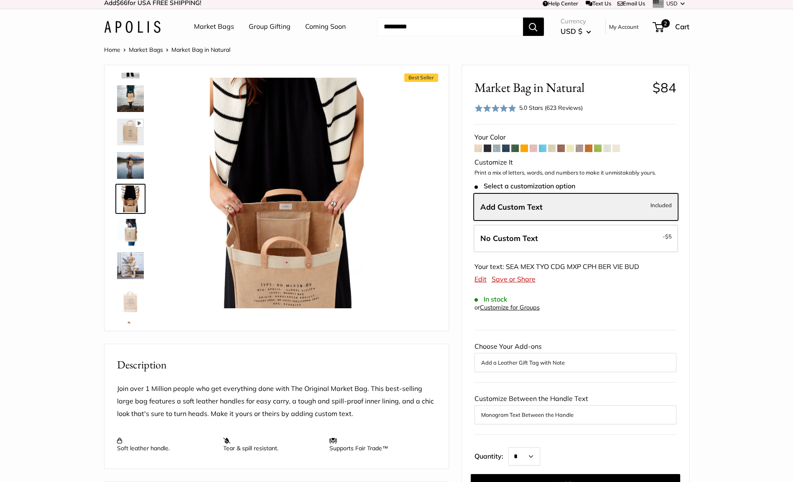
click at [124, 94] on img at bounding box center [130, 98] width 27 height 27
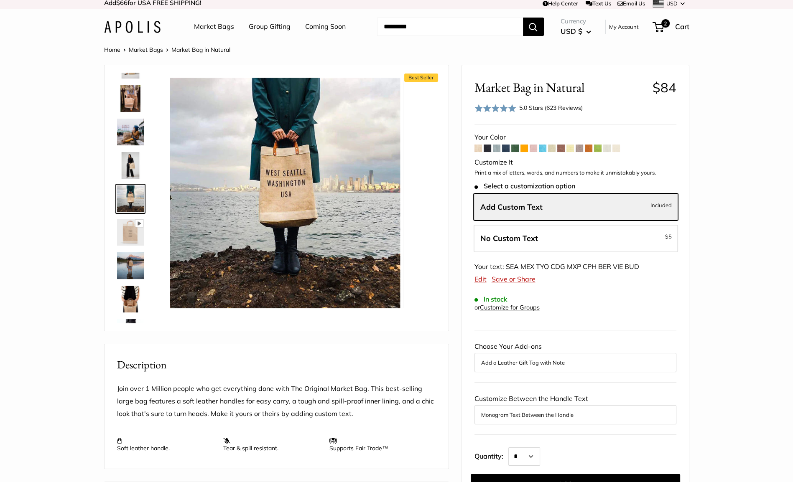
click at [124, 94] on img at bounding box center [130, 98] width 27 height 27
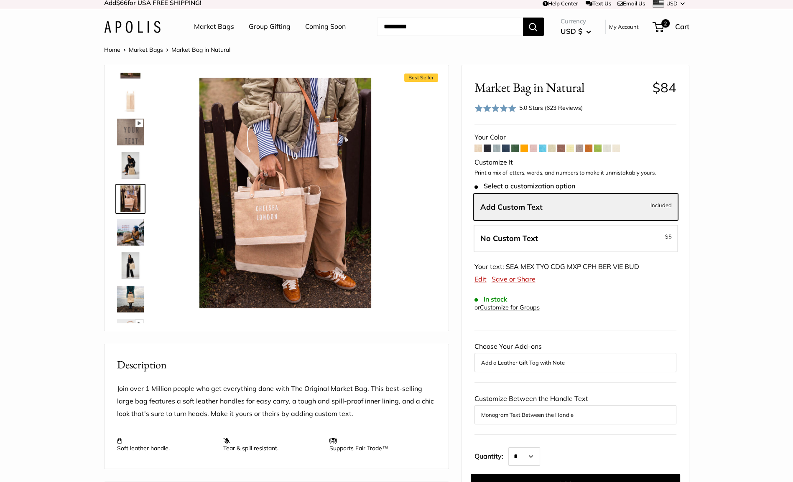
click at [124, 94] on img at bounding box center [130, 98] width 27 height 27
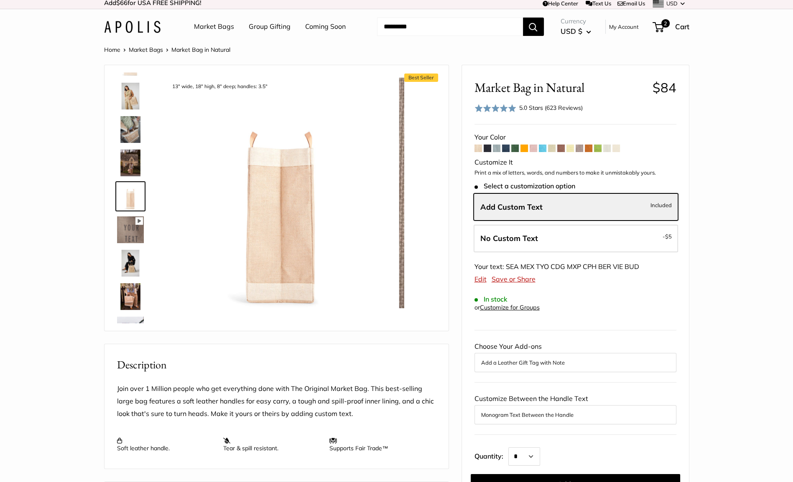
scroll to position [26, 0]
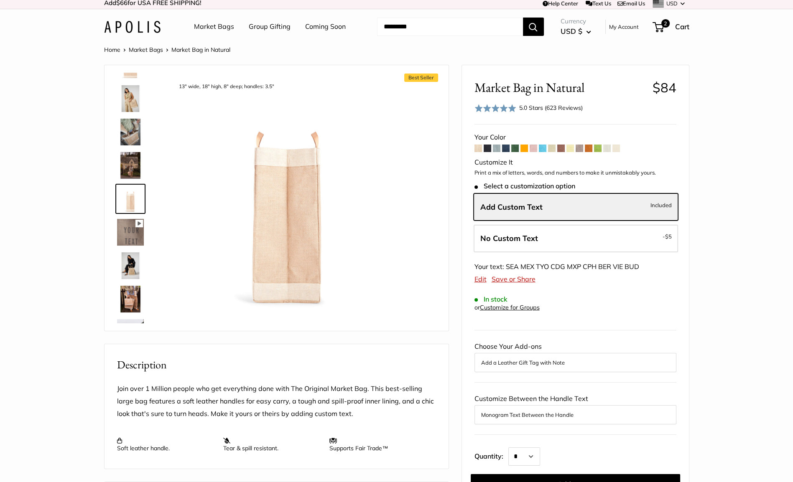
click at [124, 235] on img at bounding box center [130, 232] width 27 height 27
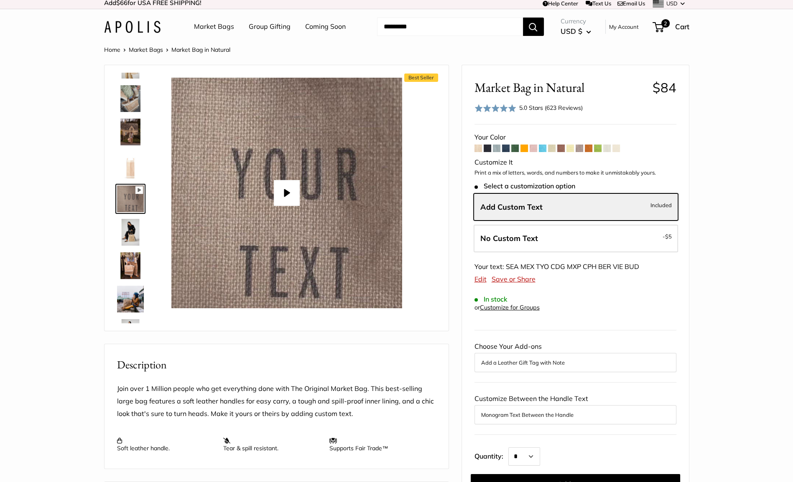
click at [124, 235] on img at bounding box center [130, 232] width 27 height 27
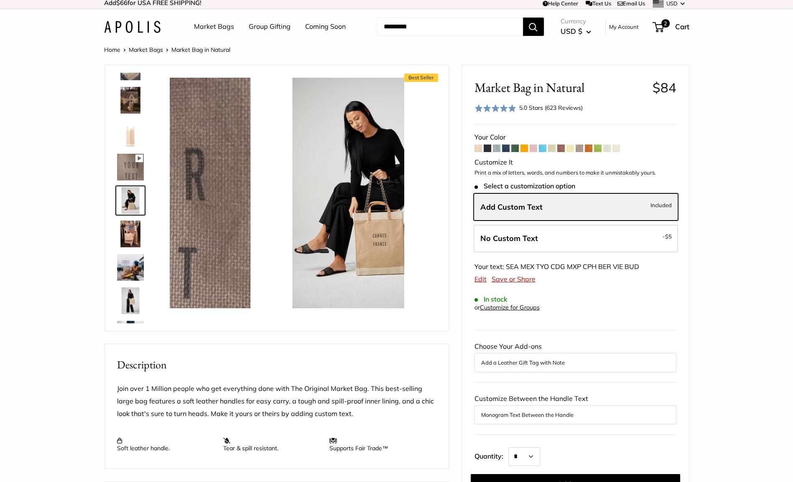
scroll to position [93, 0]
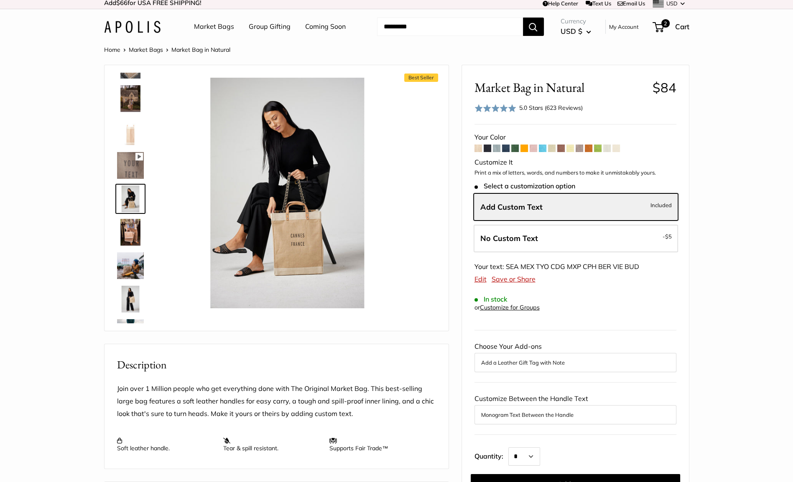
type input "****"
click at [122, 262] on img at bounding box center [130, 265] width 27 height 27
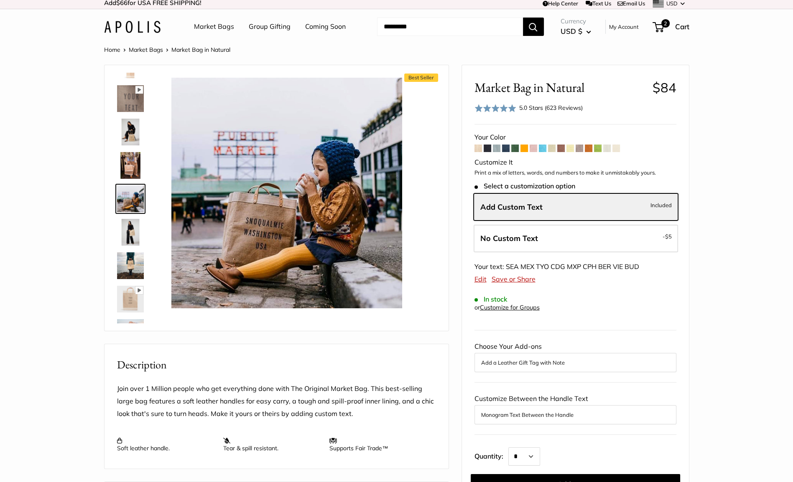
click at [125, 271] on img at bounding box center [130, 265] width 27 height 27
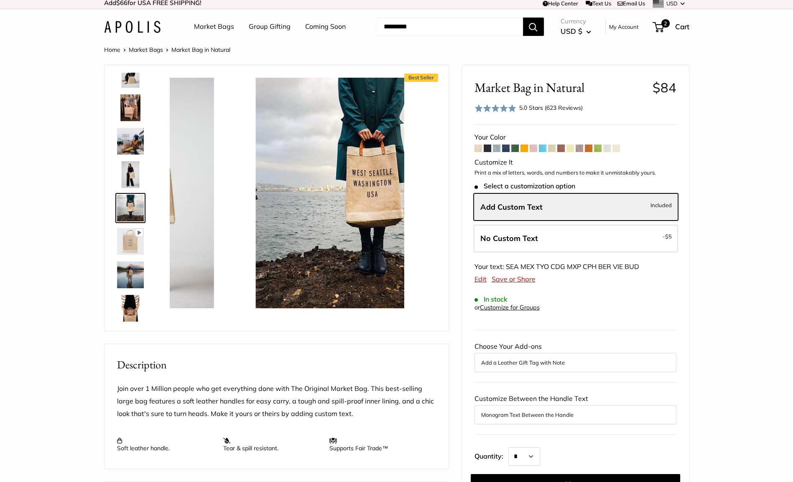
scroll to position [226, 0]
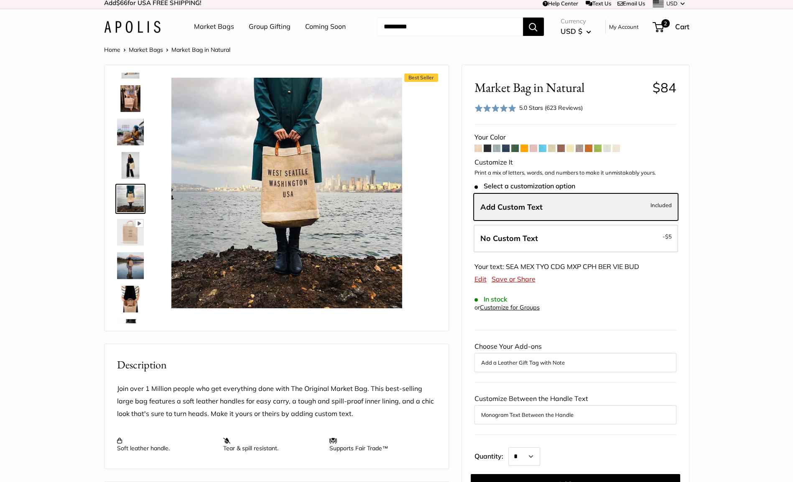
click at [127, 242] on img at bounding box center [130, 232] width 27 height 27
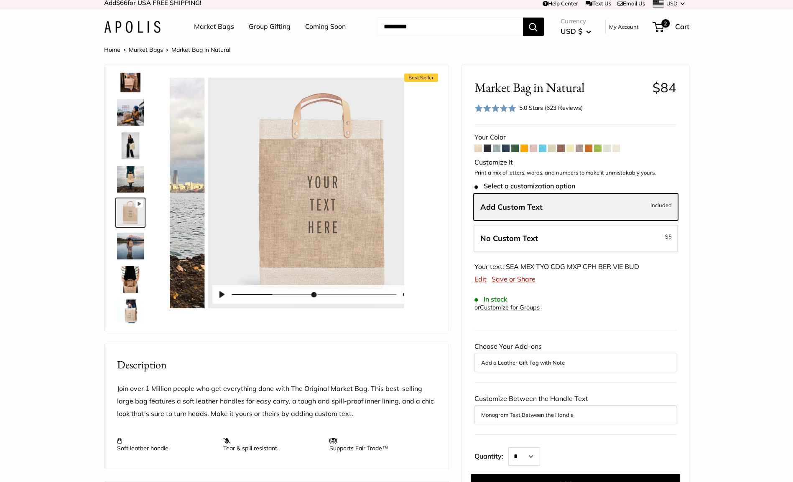
scroll to position [260, 0]
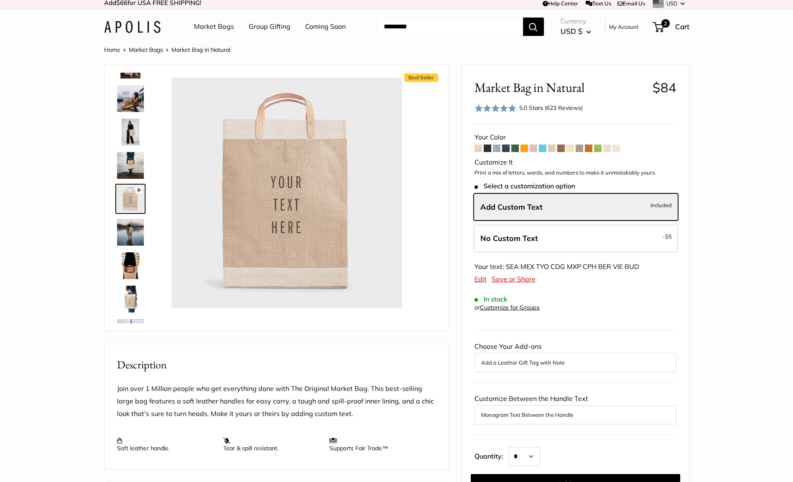
click at [127, 262] on img at bounding box center [130, 265] width 27 height 27
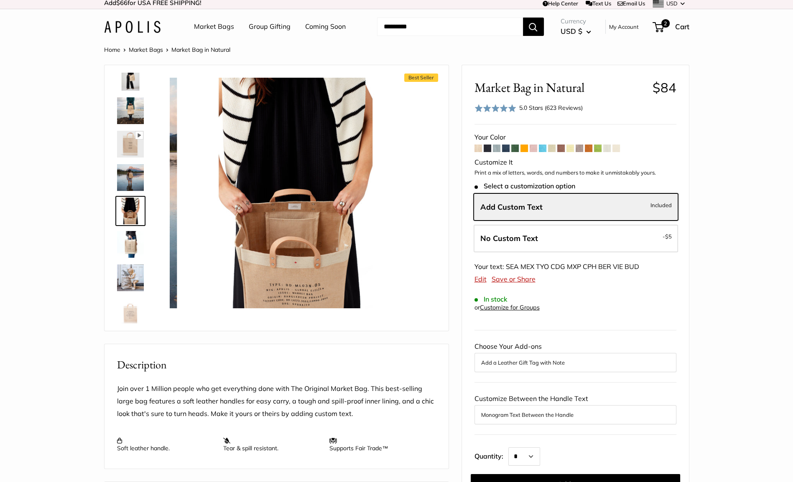
scroll to position [327, 0]
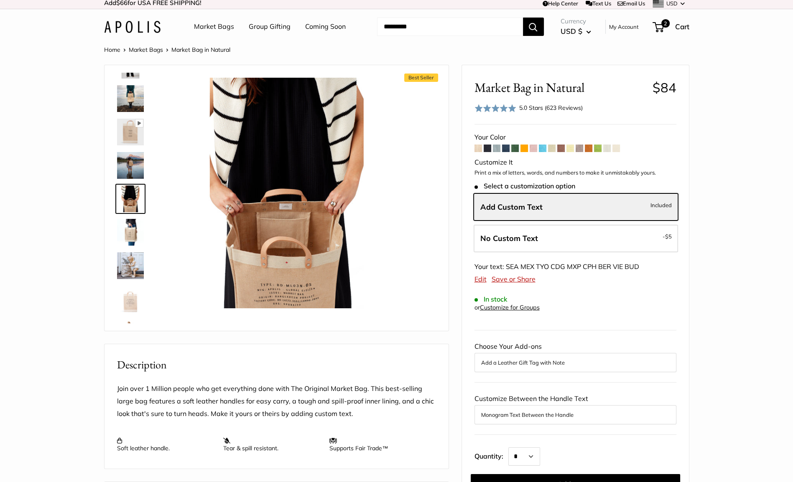
click at [125, 263] on img at bounding box center [130, 265] width 27 height 27
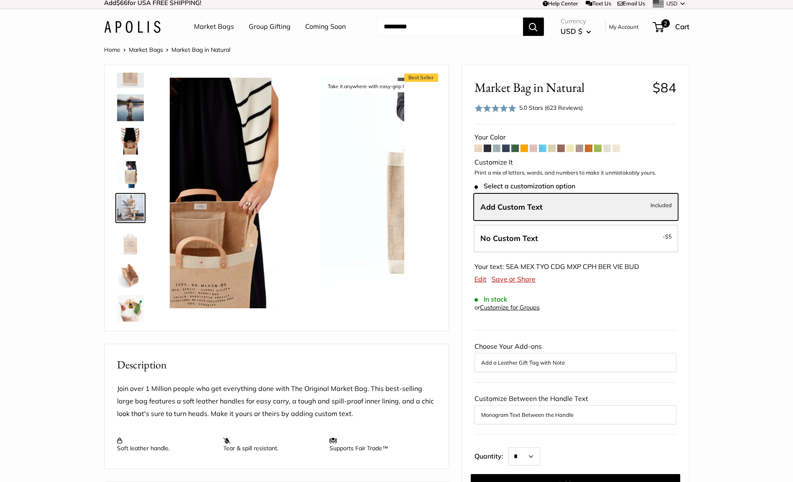
scroll to position [394, 0]
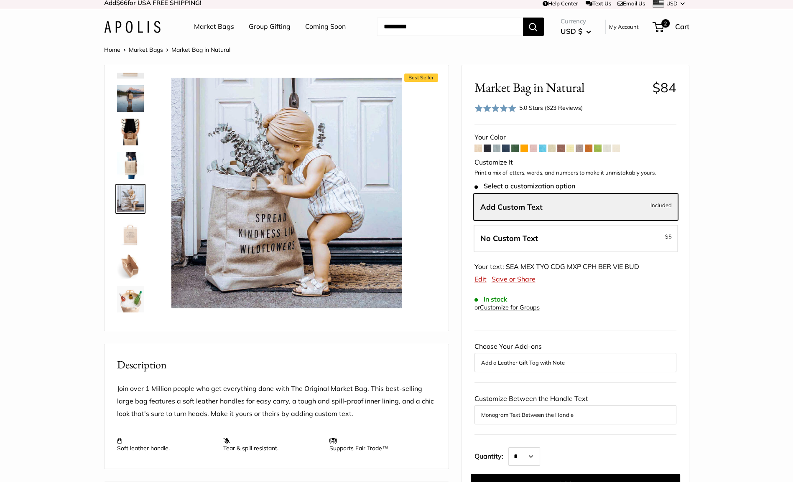
click at [126, 275] on img at bounding box center [130, 265] width 27 height 27
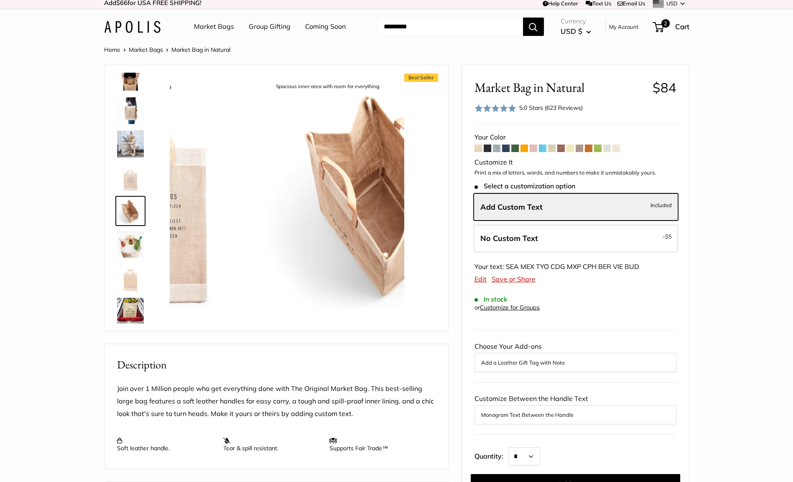
scroll to position [455, 0]
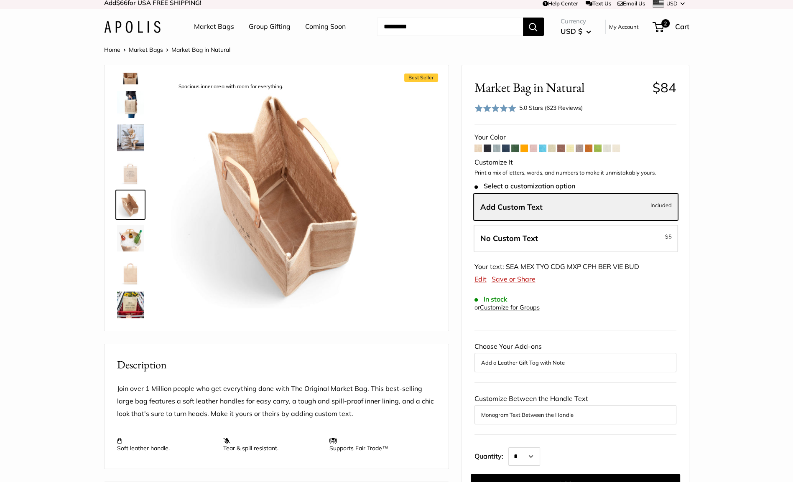
click at [127, 241] on img at bounding box center [130, 238] width 27 height 27
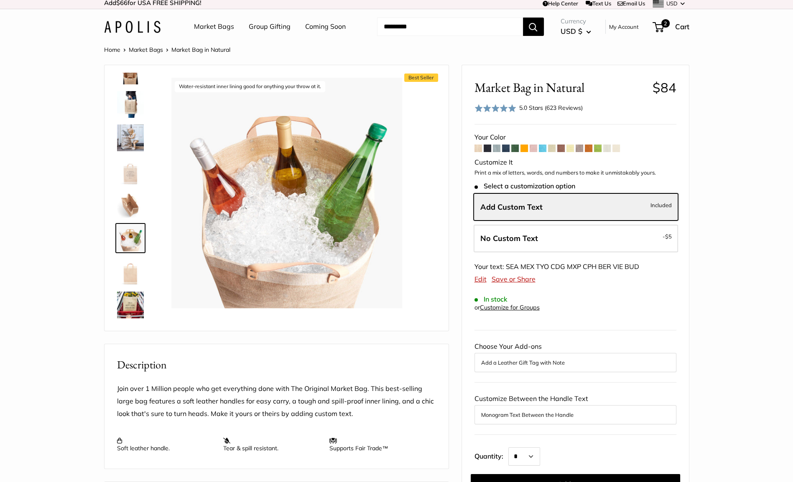
click at [127, 270] on img at bounding box center [130, 271] width 27 height 27
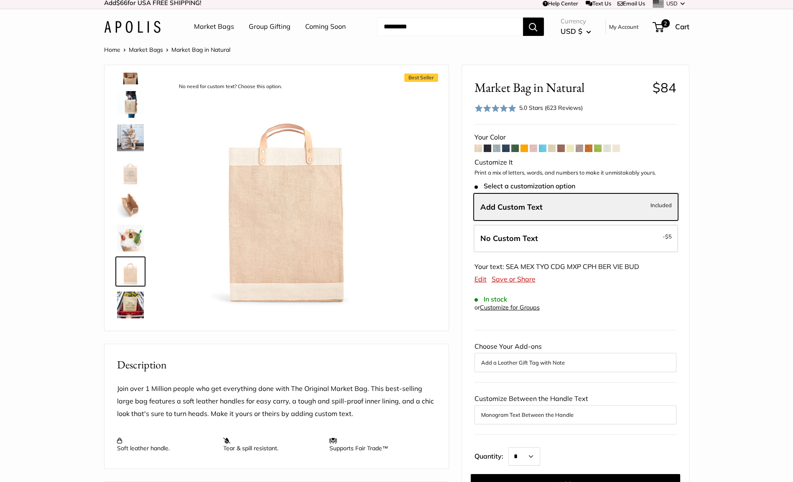
click at [132, 305] on img at bounding box center [130, 305] width 27 height 27
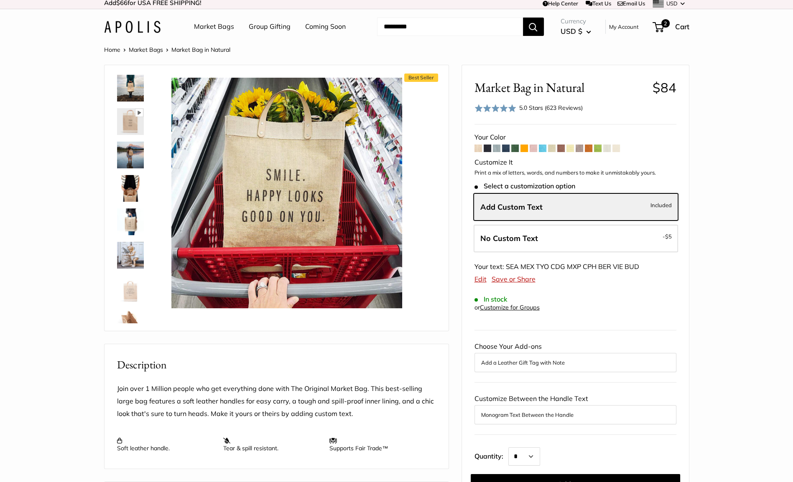
scroll to position [334, 0]
click at [126, 135] on img at bounding box center [130, 124] width 27 height 27
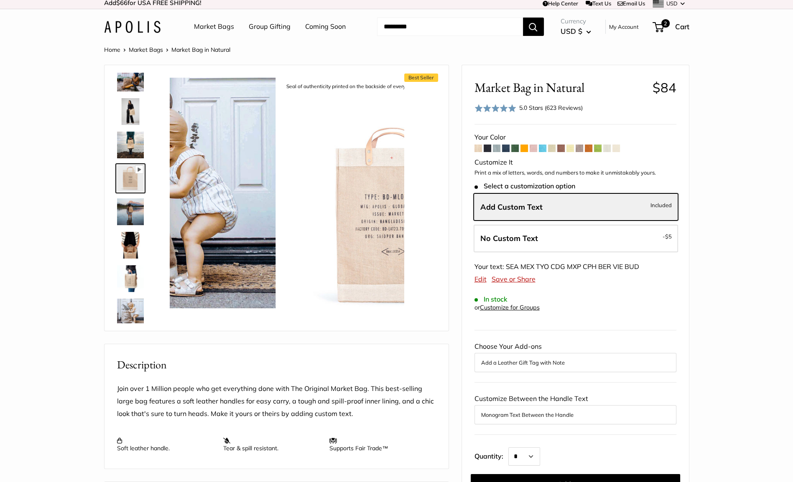
scroll to position [260, 0]
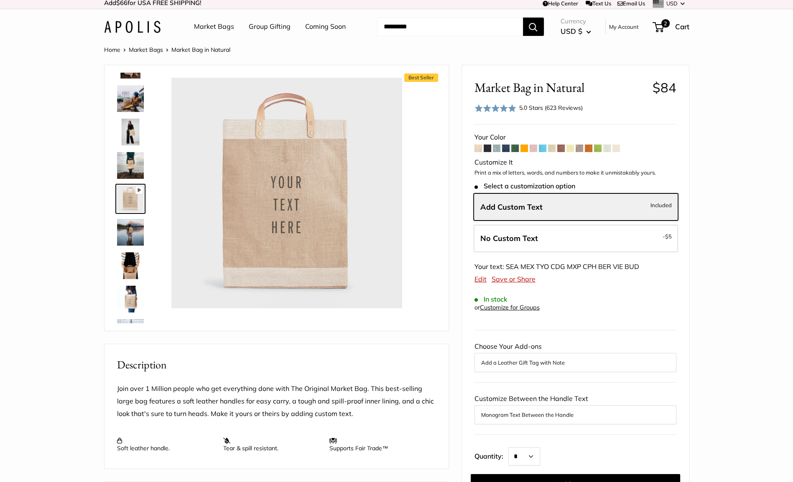
click at [124, 91] on img at bounding box center [130, 98] width 27 height 27
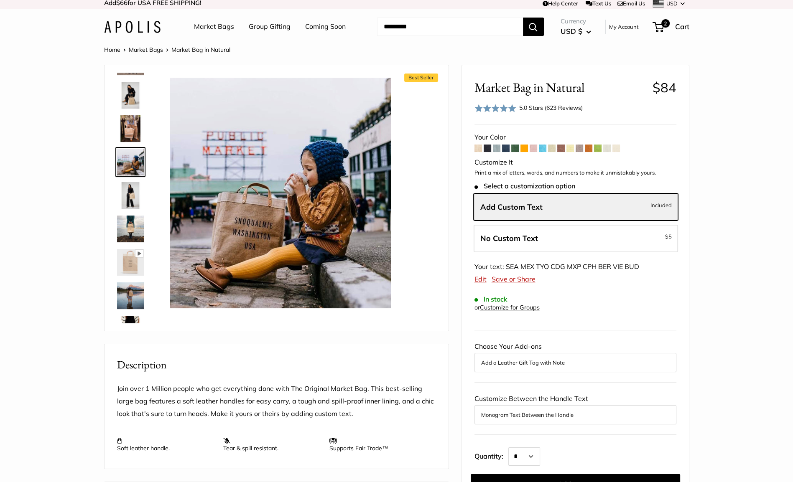
scroll to position [160, 0]
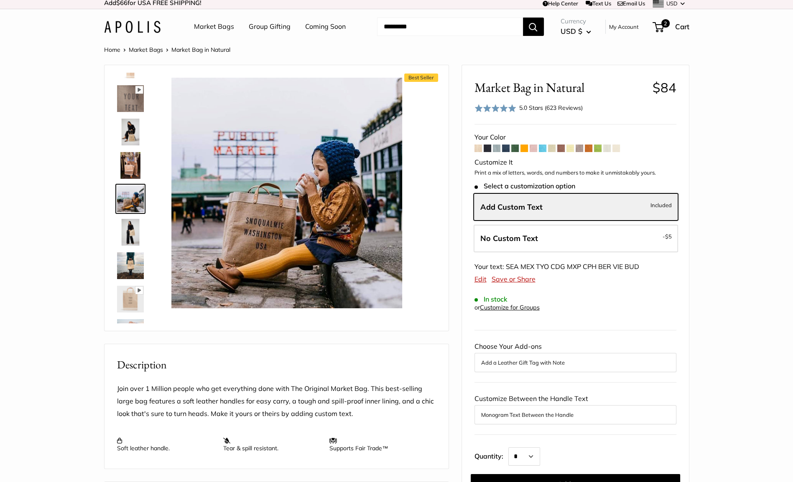
type input "*****"
click at [127, 79] on link at bounding box center [130, 65] width 30 height 30
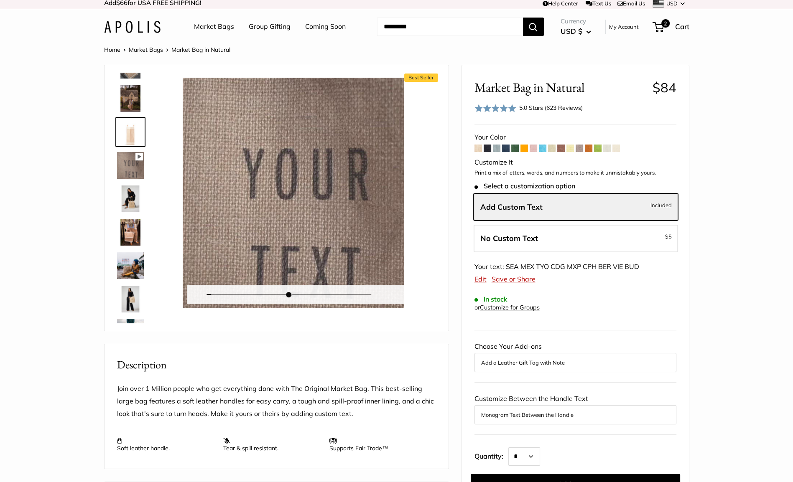
scroll to position [26, 0]
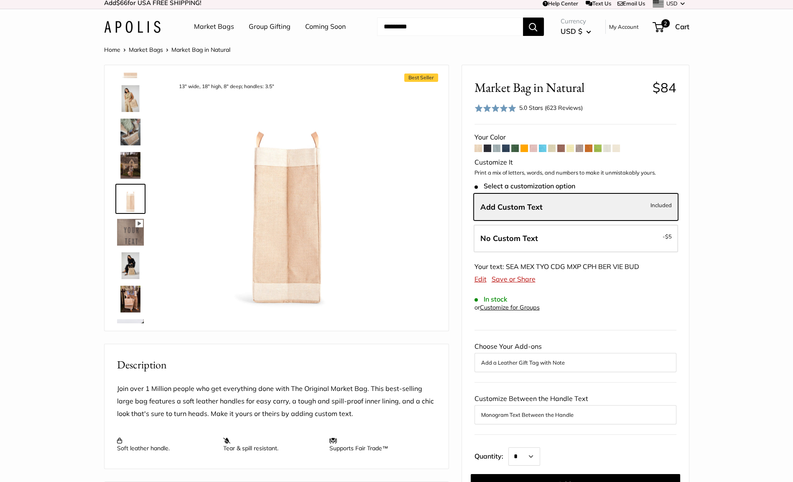
click at [135, 160] on img at bounding box center [130, 165] width 27 height 27
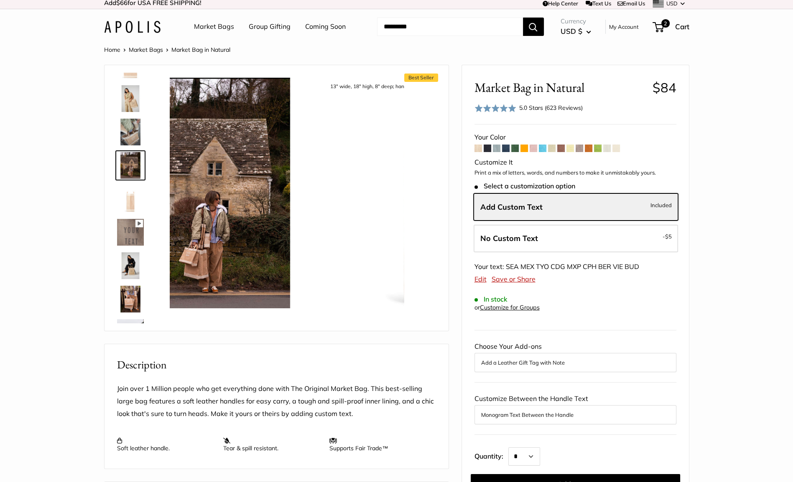
scroll to position [0, 0]
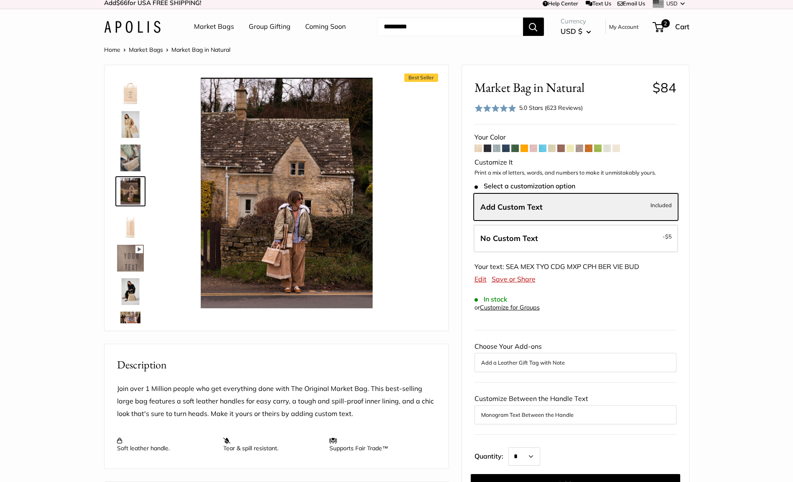
click at [130, 163] on img at bounding box center [130, 158] width 27 height 27
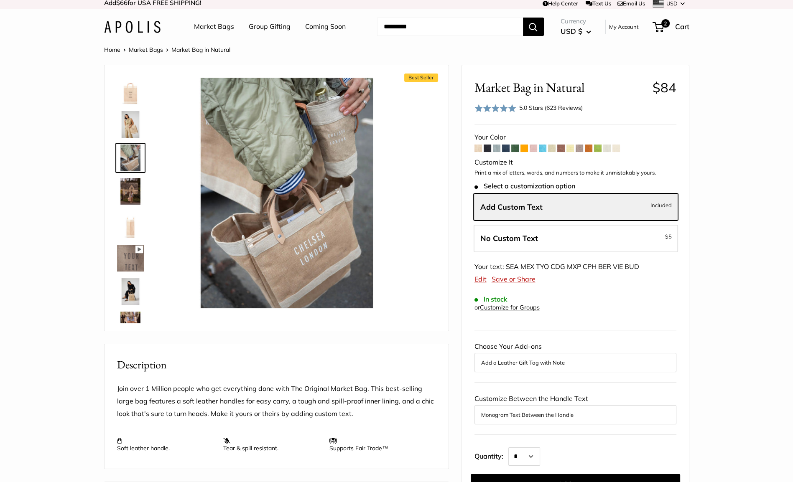
click at [127, 127] on img at bounding box center [130, 124] width 27 height 27
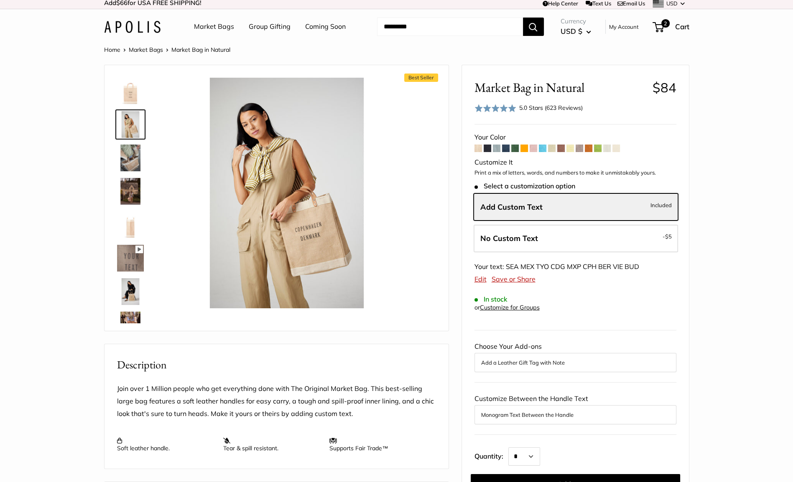
click at [132, 98] on img at bounding box center [130, 91] width 27 height 27
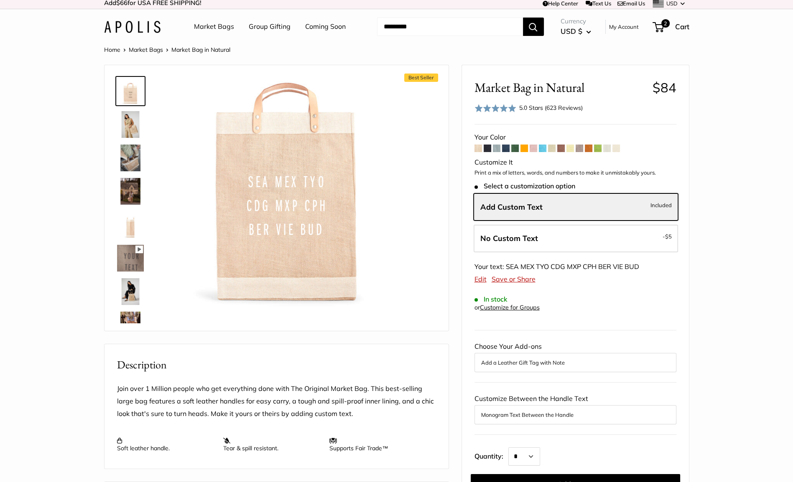
click at [476, 148] on span at bounding box center [478, 149] width 8 height 8
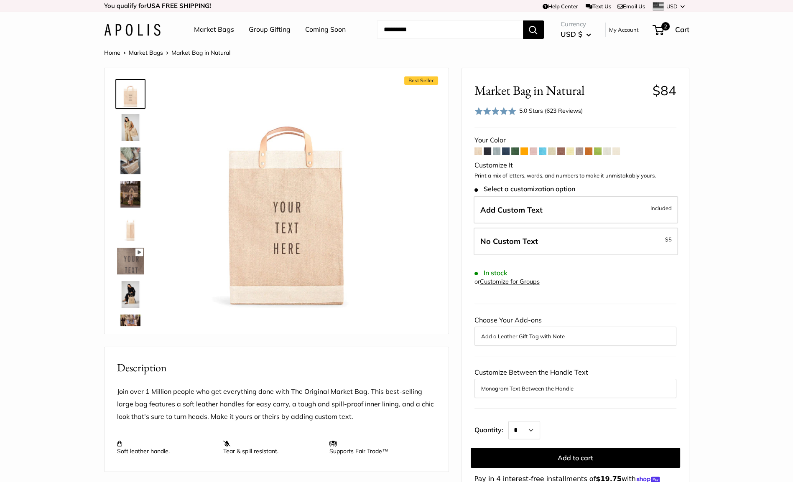
click at [618, 151] on span at bounding box center [616, 152] width 8 height 8
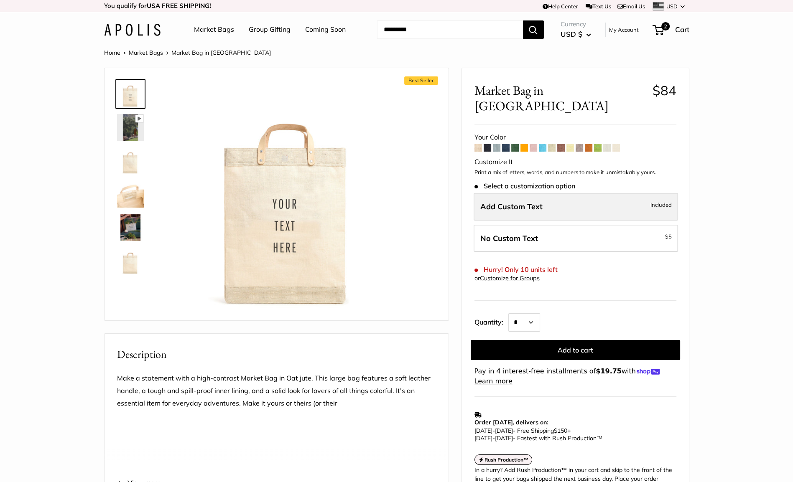
click at [495, 201] on label "Add Custom Text Included" at bounding box center [575, 207] width 204 height 28
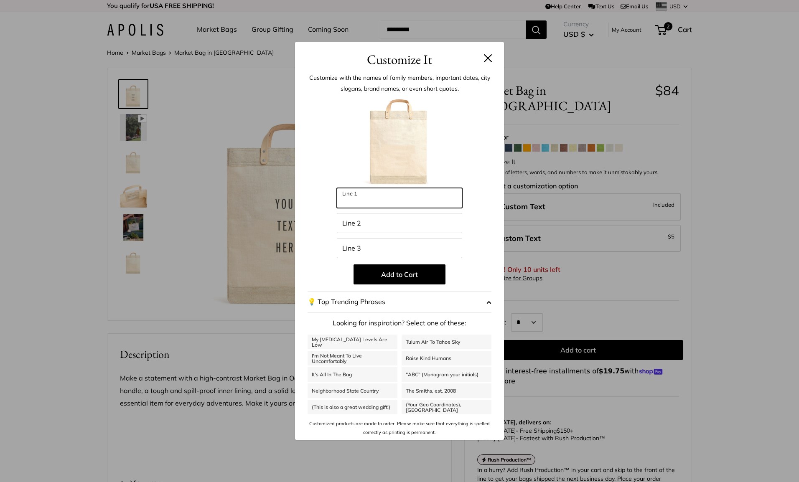
click at [403, 206] on input "Line 1" at bounding box center [399, 198] width 125 height 20
type input "**********"
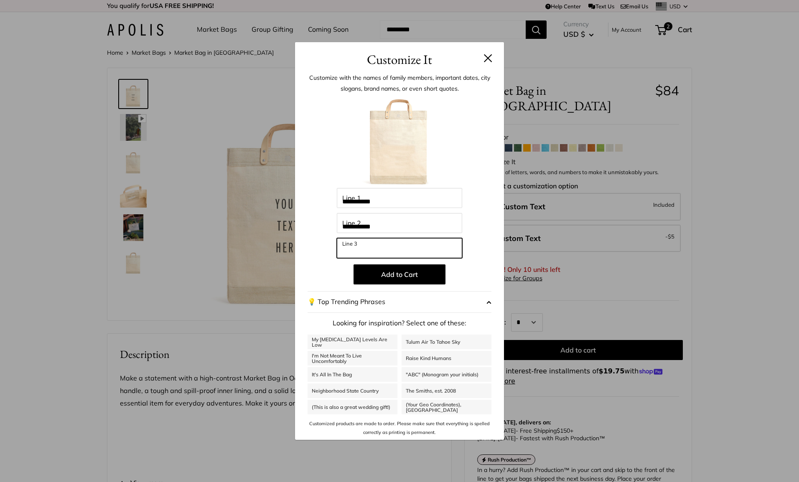
type input "**********"
click at [557, 285] on div "**********" at bounding box center [399, 241] width 799 height 482
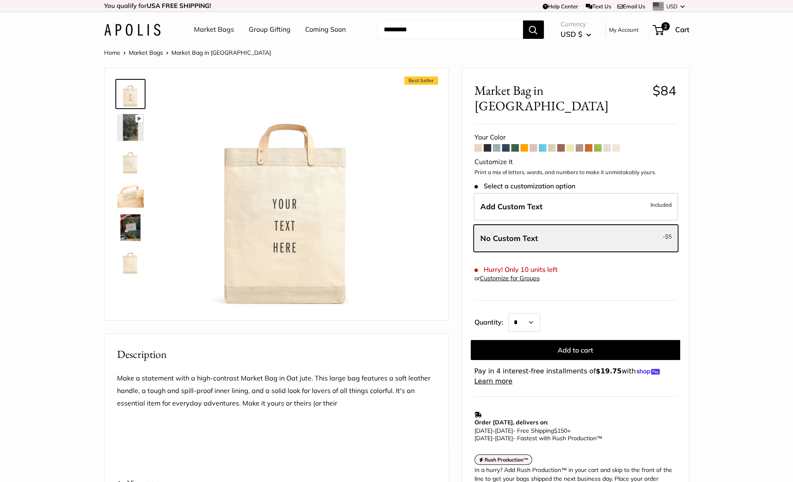
click at [476, 144] on span at bounding box center [478, 148] width 8 height 8
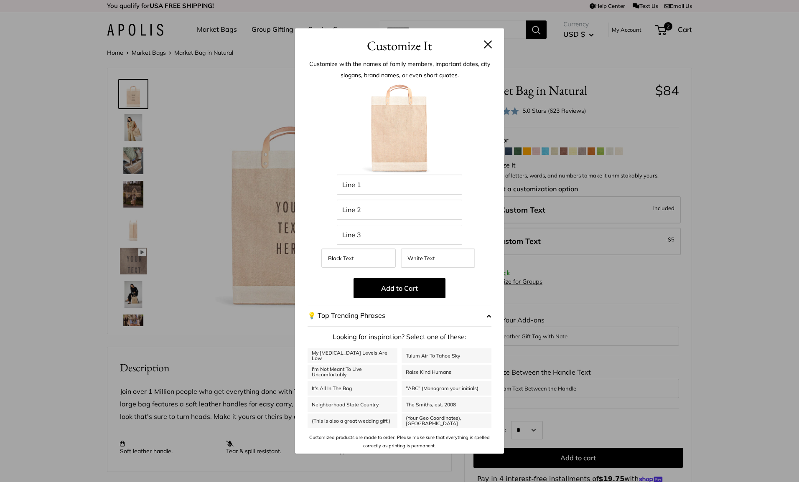
click at [409, 197] on div "Enter 42 letters Line 1 Line 2 Line 3 Black Text White Text Add to Cart 💡 Top T…" at bounding box center [400, 267] width 184 height 368
click at [409, 186] on input "Line 1" at bounding box center [399, 185] width 125 height 20
type input "**********"
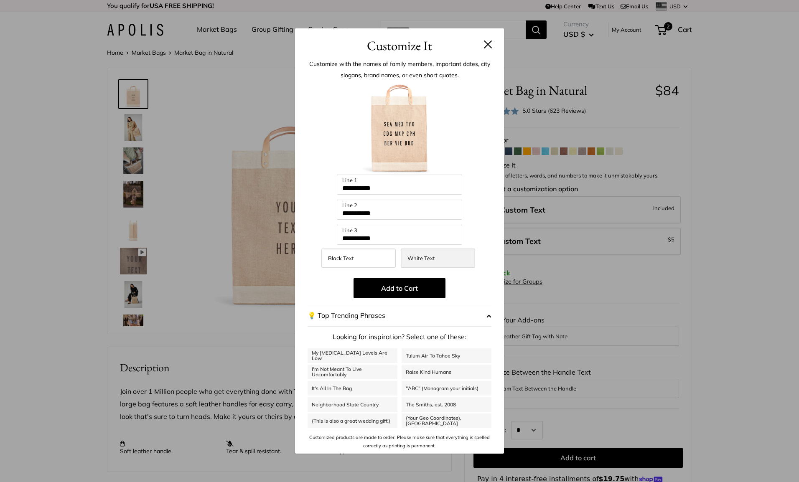
click at [426, 264] on label "White Text" at bounding box center [438, 258] width 74 height 19
click at [575, 285] on div "**********" at bounding box center [399, 241] width 799 height 482
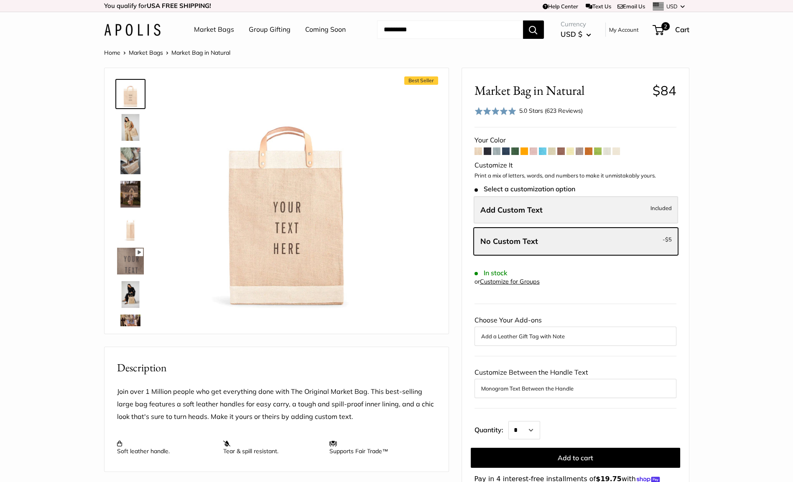
click at [509, 214] on span "Add Custom Text" at bounding box center [511, 210] width 62 height 10
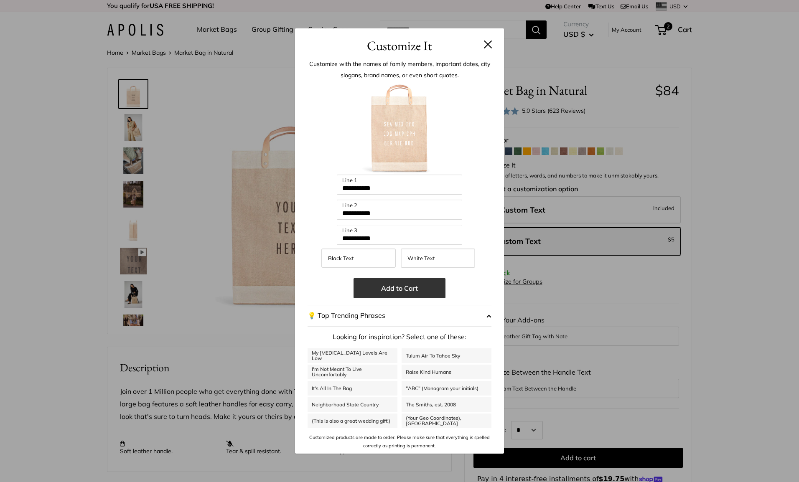
click at [389, 291] on button "Add to Cart" at bounding box center [400, 288] width 92 height 20
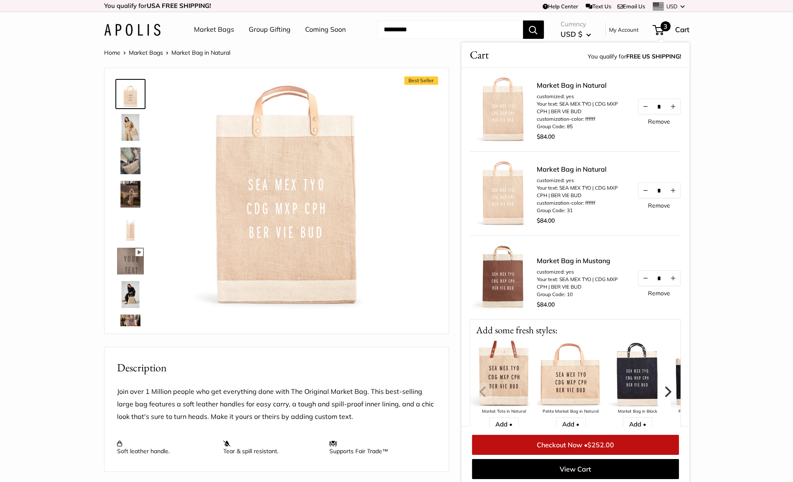
click at [654, 205] on link "Remove" at bounding box center [659, 206] width 22 height 6
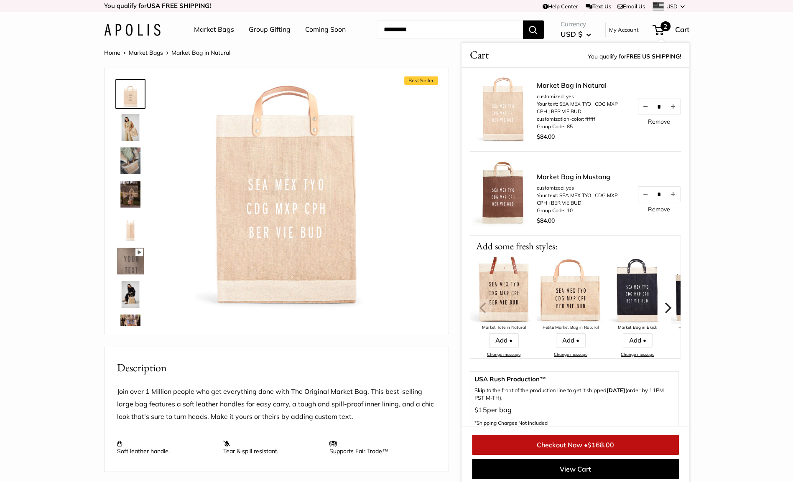
click at [649, 121] on link "Remove" at bounding box center [659, 122] width 22 height 6
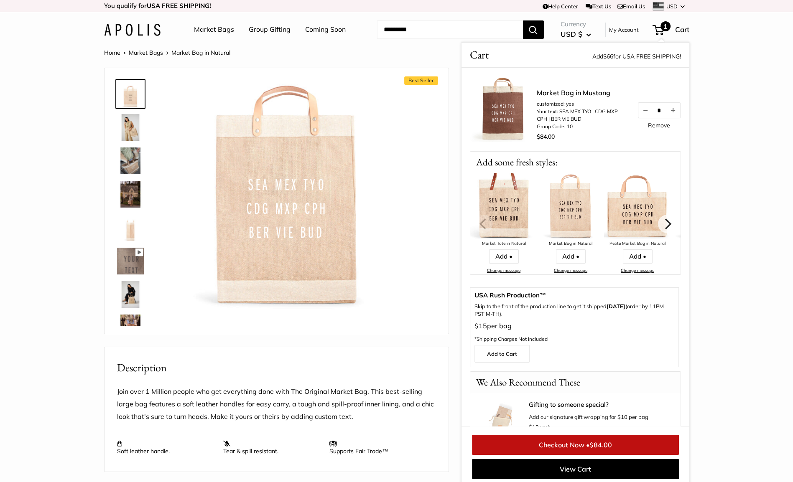
click at [649, 126] on link "Remove" at bounding box center [659, 125] width 22 height 6
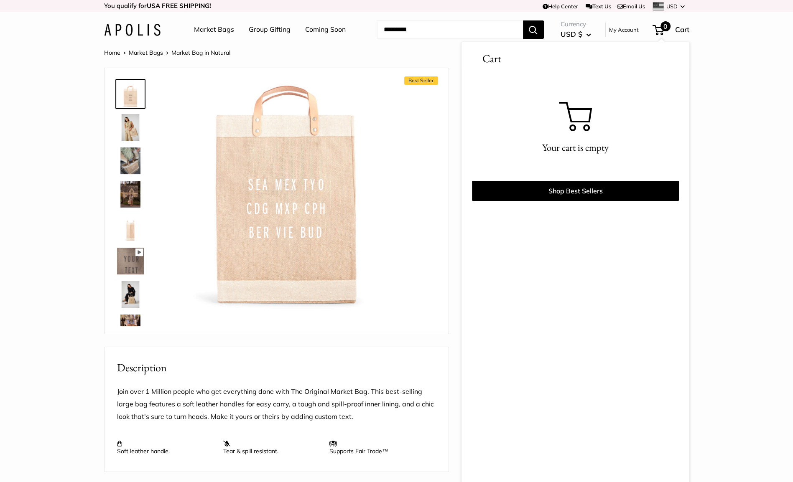
click at [416, 235] on div "Best Seller 13" wide, 18" high, 8" deep; handles: 3.5" Pause Play % buffered 00…" at bounding box center [276, 200] width 323 height 249
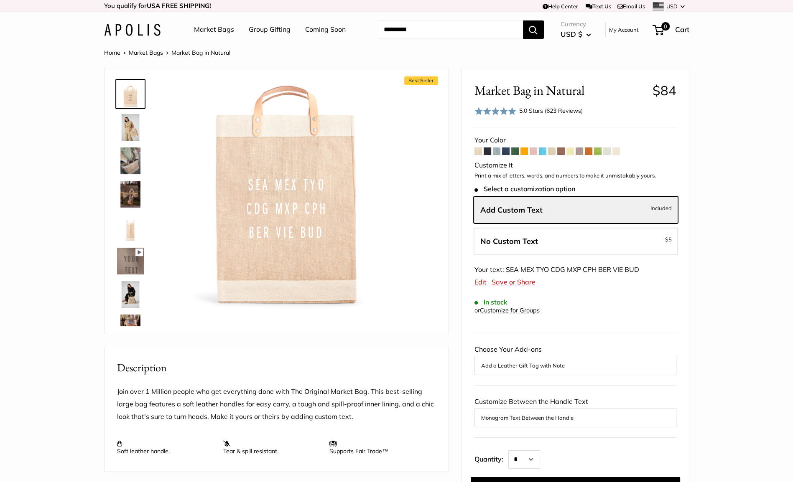
click at [579, 153] on span at bounding box center [579, 152] width 8 height 8
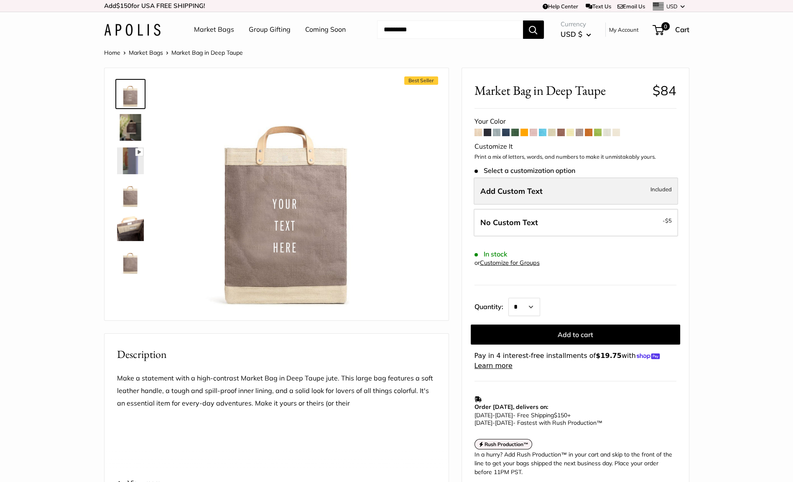
click at [518, 199] on label "Add Custom Text Included" at bounding box center [575, 192] width 204 height 28
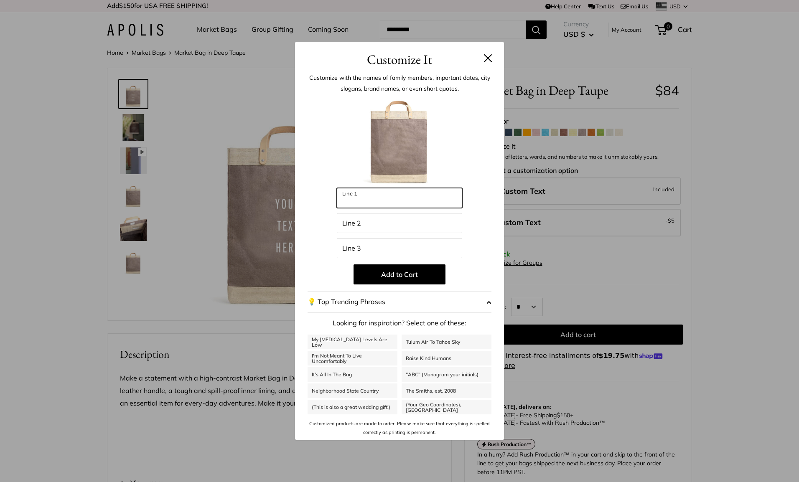
click at [377, 205] on input "Line 1" at bounding box center [399, 198] width 125 height 20
type input "**********"
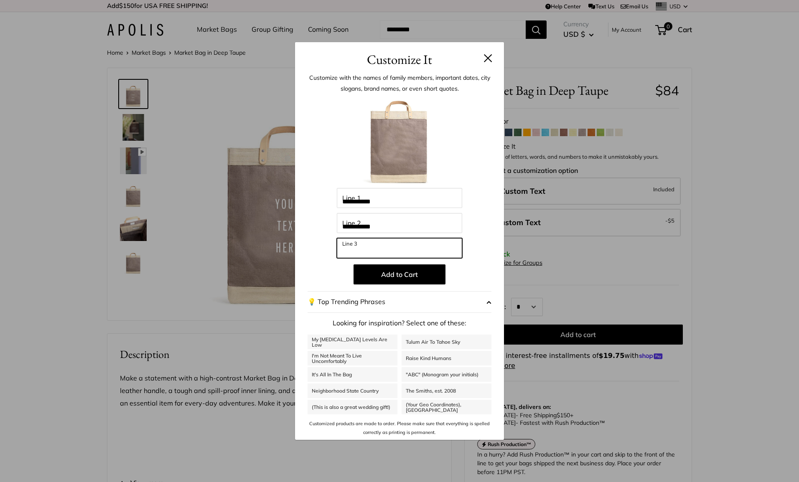
type input "**********"
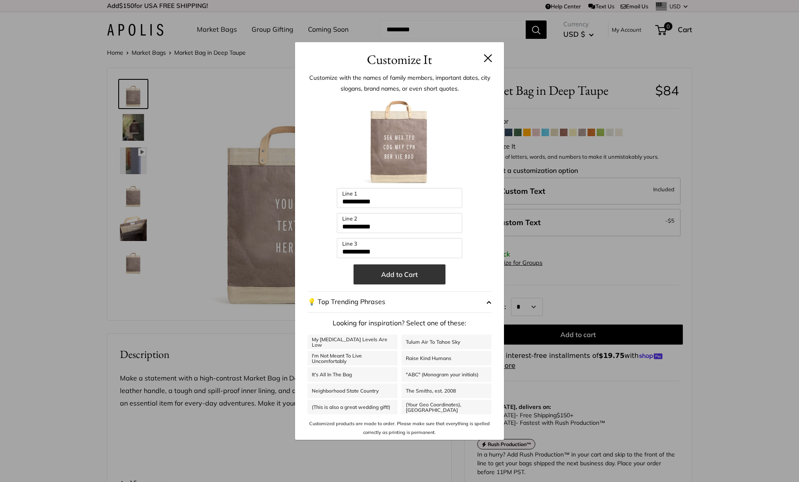
click at [422, 278] on button "Add to Cart" at bounding box center [400, 275] width 92 height 20
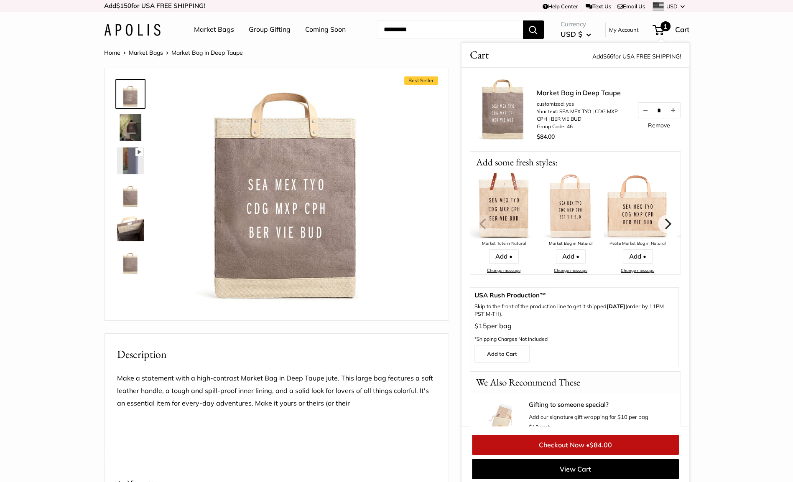
scroll to position [3, 0]
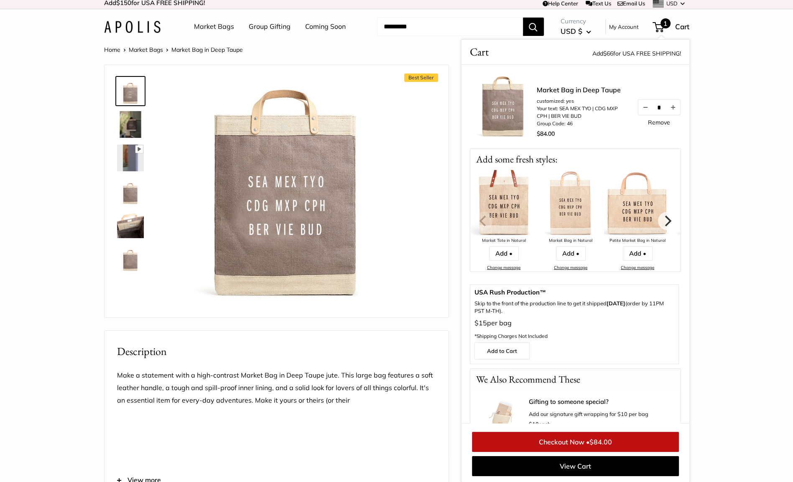
click at [129, 197] on img at bounding box center [130, 191] width 27 height 27
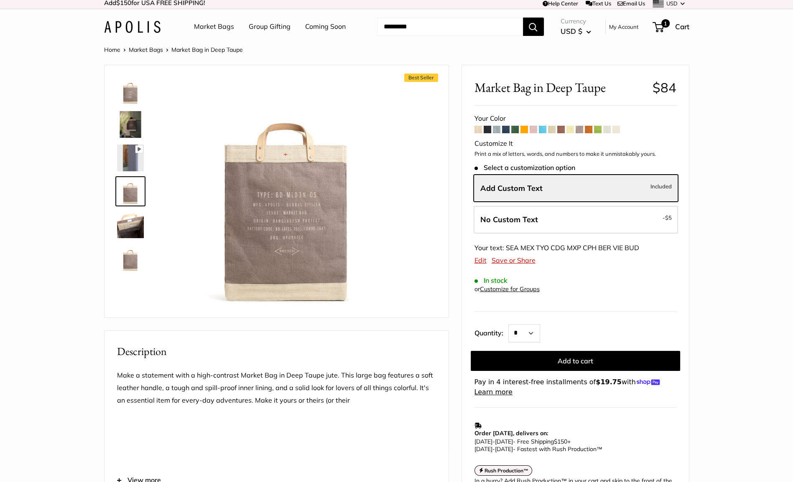
click at [129, 94] on img at bounding box center [130, 91] width 27 height 27
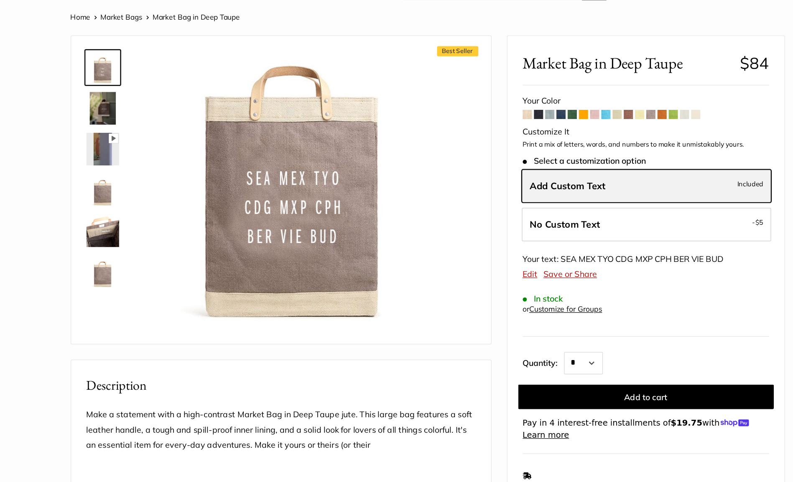
click at [511, 193] on label "Add Custom Text Included" at bounding box center [575, 189] width 204 height 28
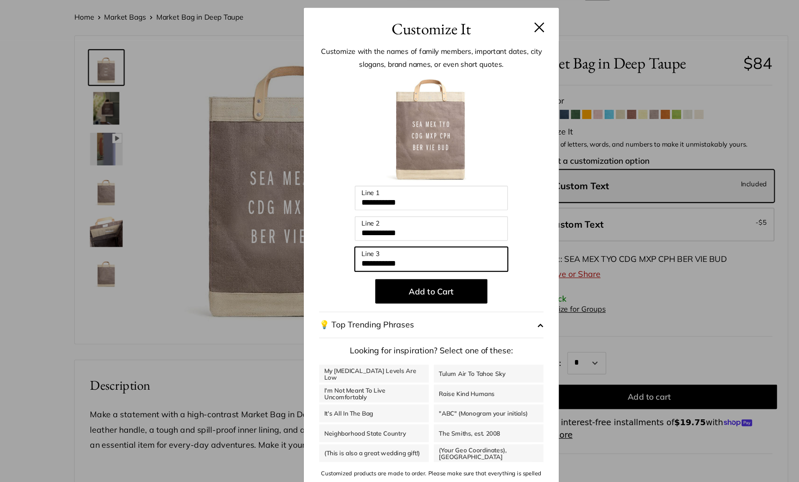
drag, startPoint x: 399, startPoint y: 244, endPoint x: 315, endPoint y: 247, distance: 83.6
click at [315, 247] on div "**********" at bounding box center [400, 266] width 184 height 341
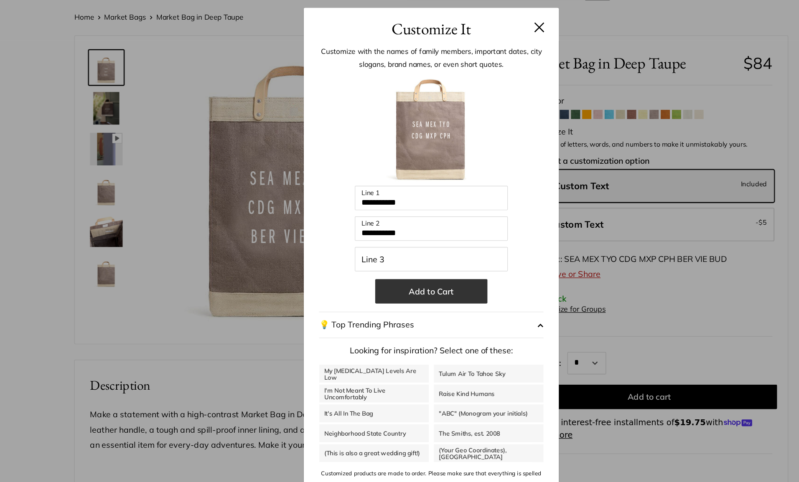
click at [386, 275] on button "Add to Cart" at bounding box center [400, 275] width 92 height 20
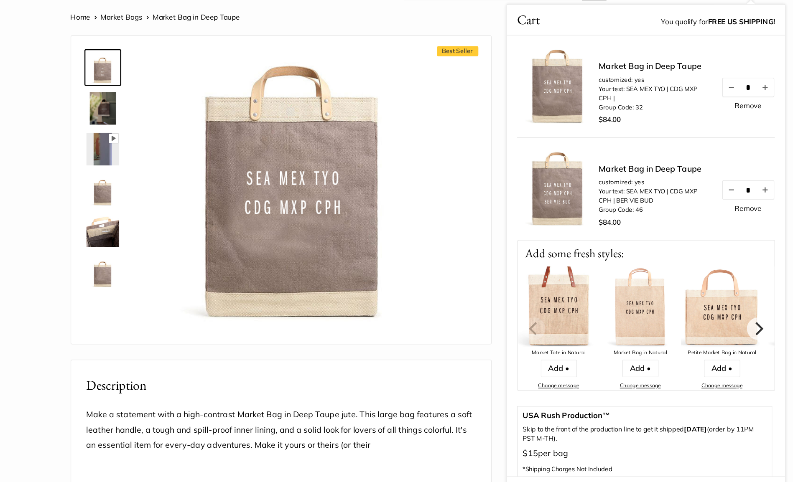
click at [651, 204] on link "Remove" at bounding box center [659, 206] width 22 height 6
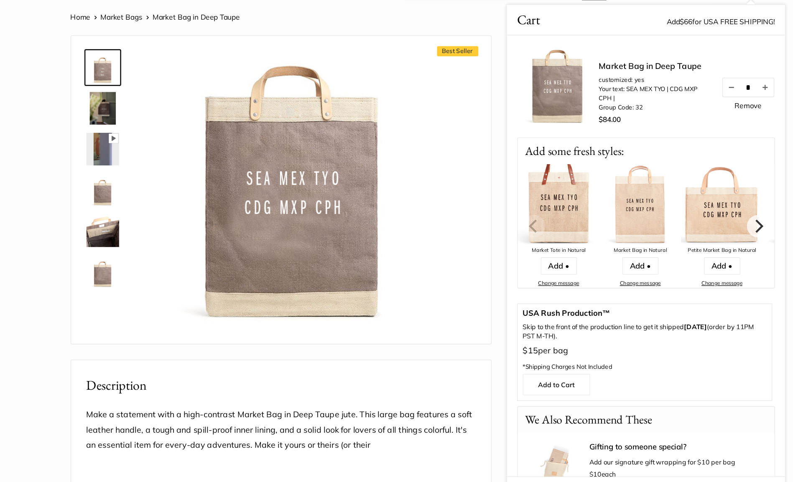
click at [440, 259] on div "Best Seller Pause Play % buffered 00:00 Unmute Mute Exit fullscreen Enter fulls…" at bounding box center [276, 191] width 344 height 252
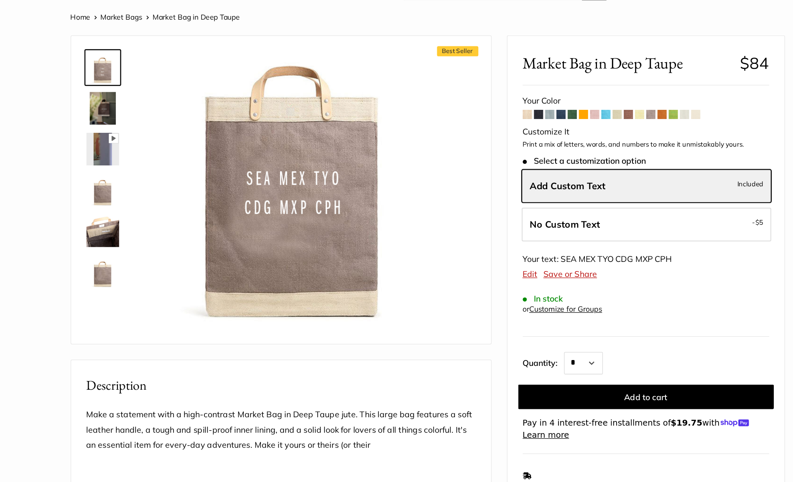
click at [476, 129] on span at bounding box center [478, 130] width 8 height 8
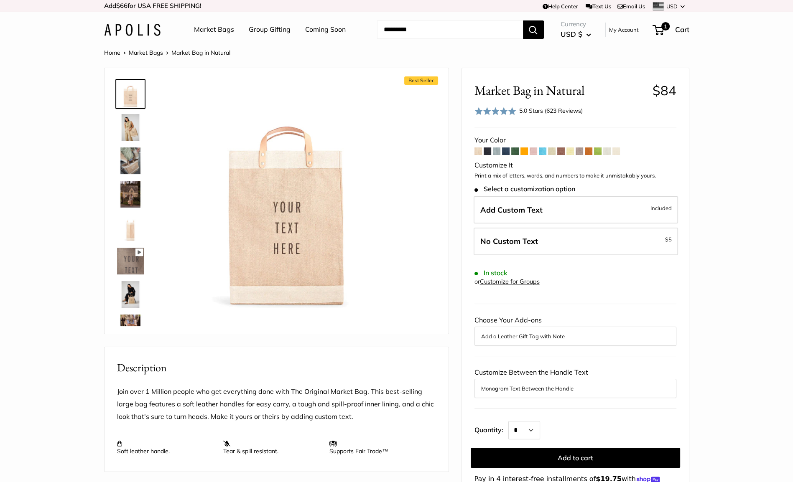
click at [125, 302] on img at bounding box center [130, 294] width 27 height 27
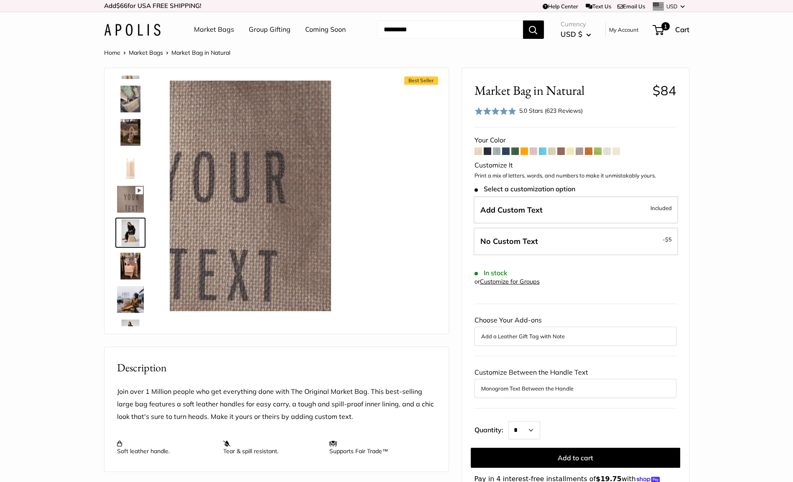
scroll to position [93, 0]
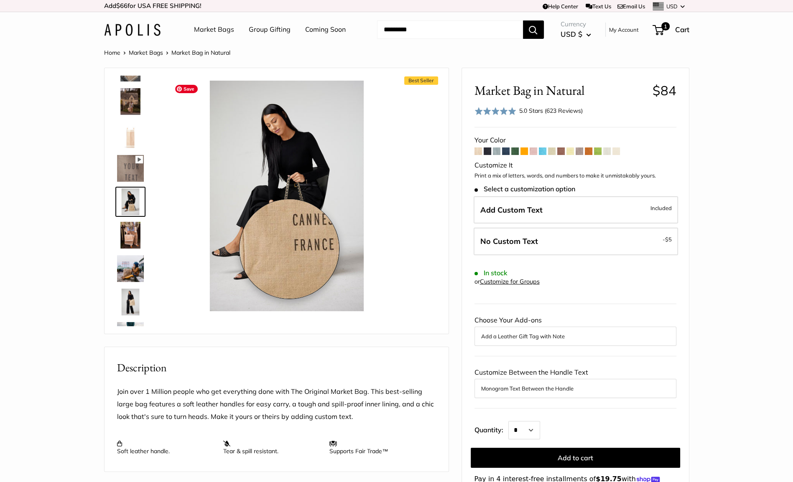
click at [289, 249] on img at bounding box center [286, 196] width 231 height 231
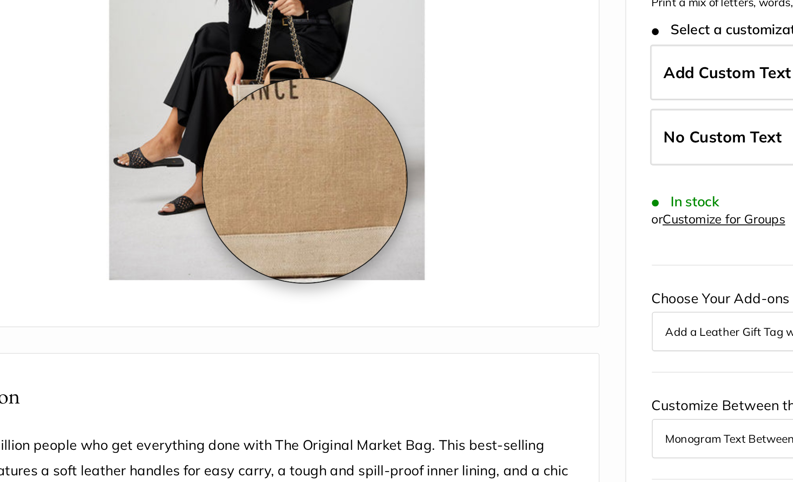
scroll to position [82, 0]
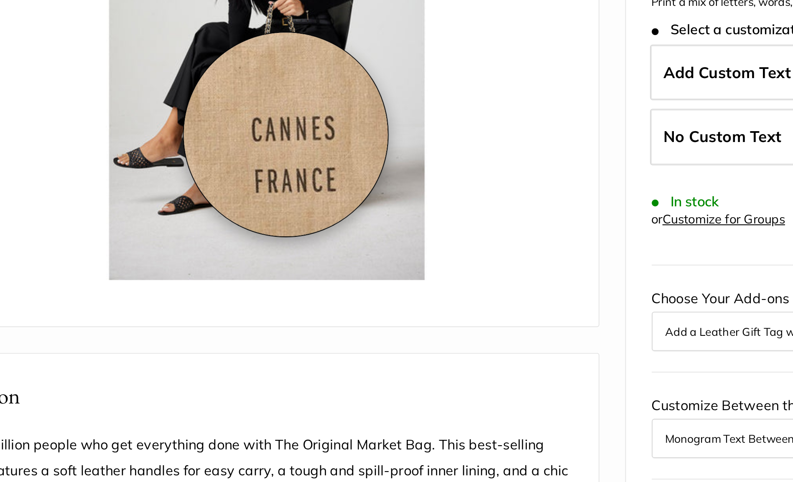
click at [296, 158] on img at bounding box center [286, 113] width 231 height 231
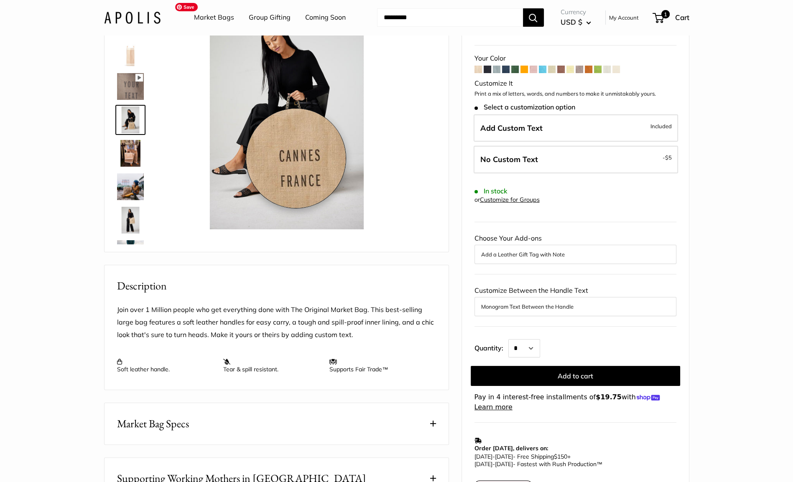
scroll to position [82, 0]
click at [293, 160] on img at bounding box center [286, 114] width 231 height 231
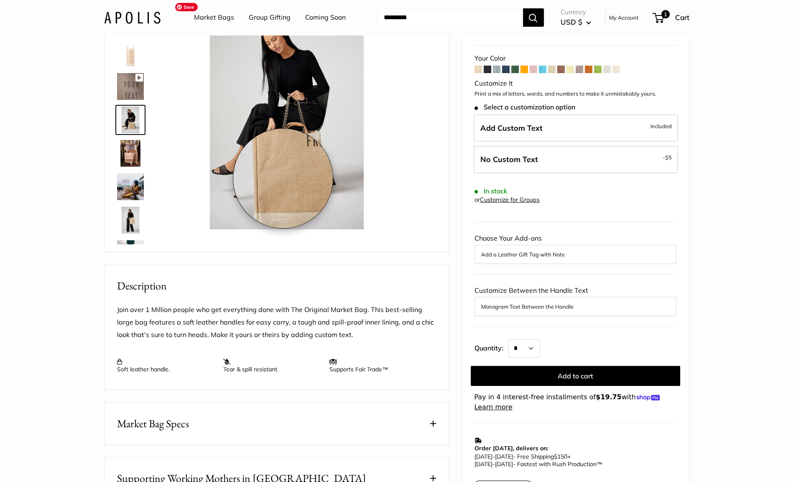
scroll to position [0, 0]
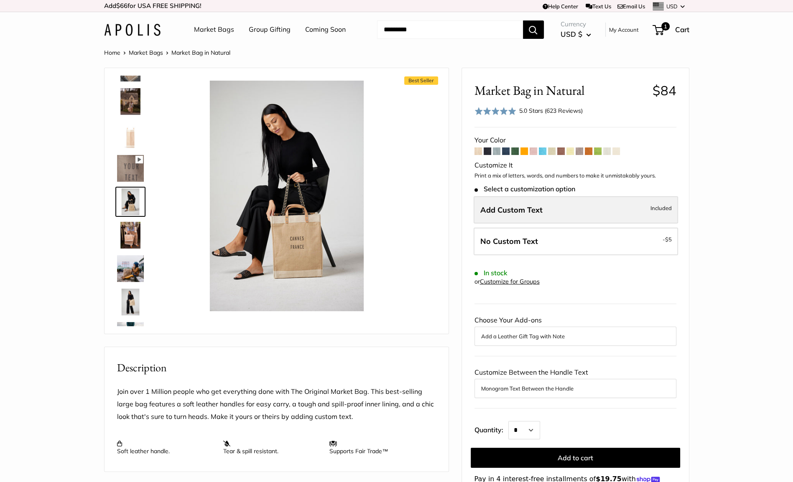
click at [546, 204] on label "Add Custom Text Included" at bounding box center [575, 210] width 204 height 28
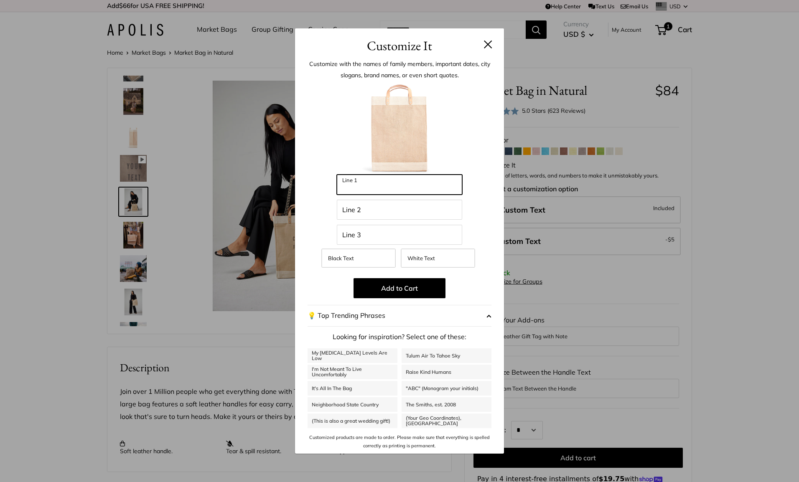
click at [418, 190] on input "Line 1" at bounding box center [399, 185] width 125 height 20
type input "**********"
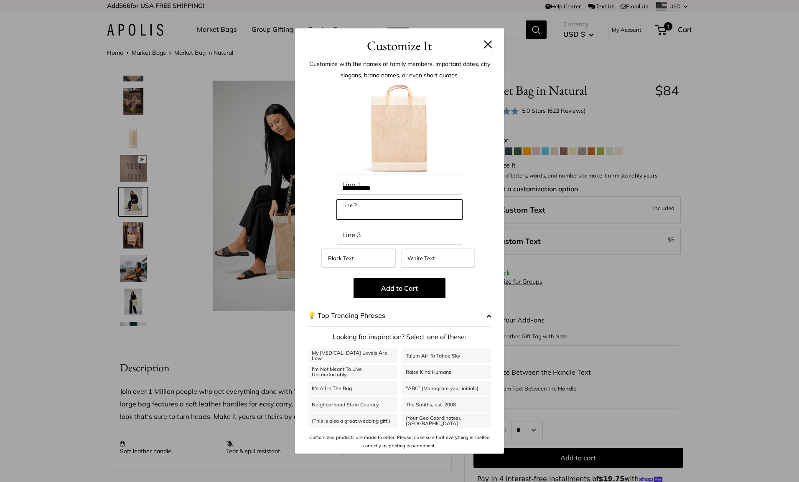
type input "**********"
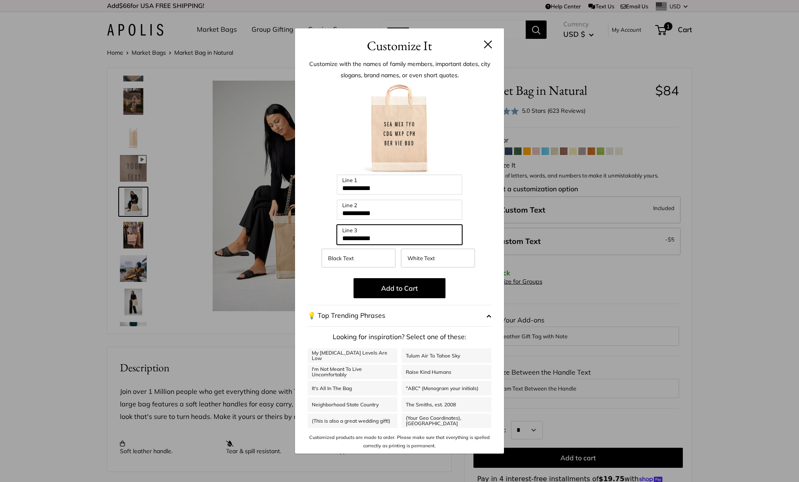
drag, startPoint x: 391, startPoint y: 239, endPoint x: 256, endPoint y: 245, distance: 135.1
click at [256, 245] on div "**********" at bounding box center [399, 241] width 799 height 482
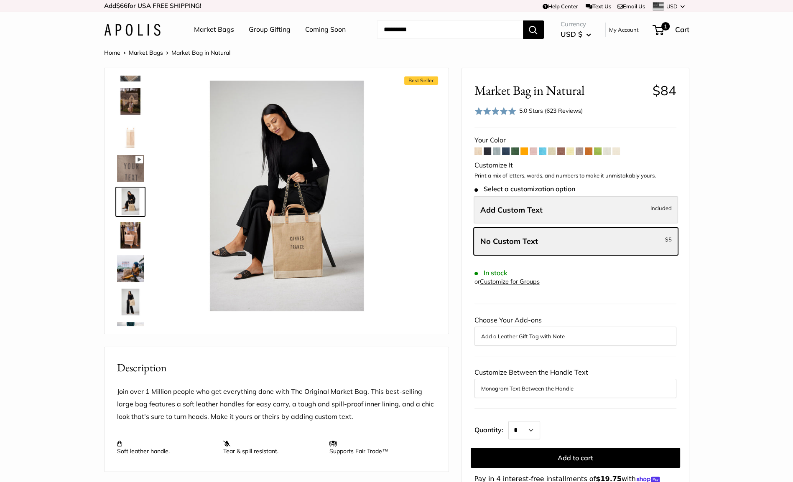
click at [577, 212] on label "Add Custom Text Included" at bounding box center [575, 210] width 204 height 28
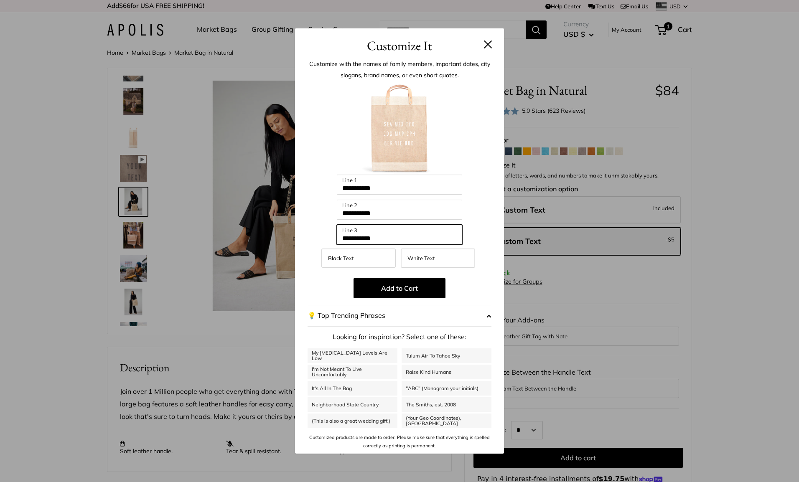
drag, startPoint x: 385, startPoint y: 240, endPoint x: 329, endPoint y: 238, distance: 56.4
click at [329, 238] on div "**********" at bounding box center [400, 267] width 184 height 368
click at [333, 257] on span "Black Text" at bounding box center [341, 258] width 26 height 7
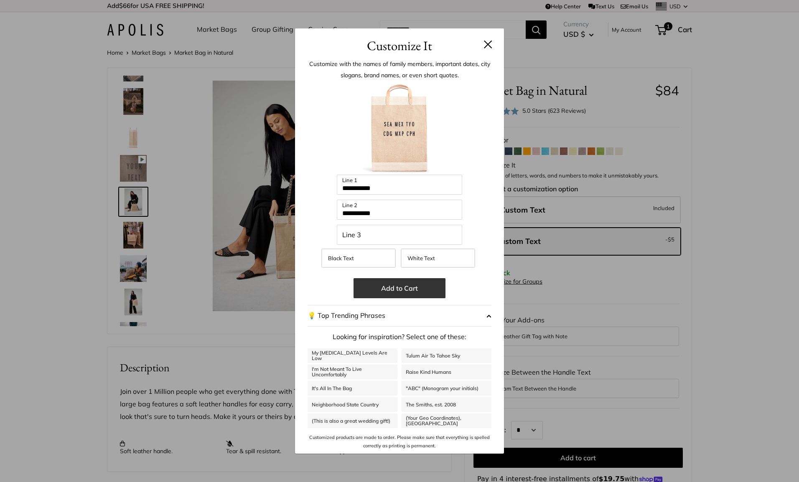
click at [373, 285] on button "Add to Cart" at bounding box center [400, 288] width 92 height 20
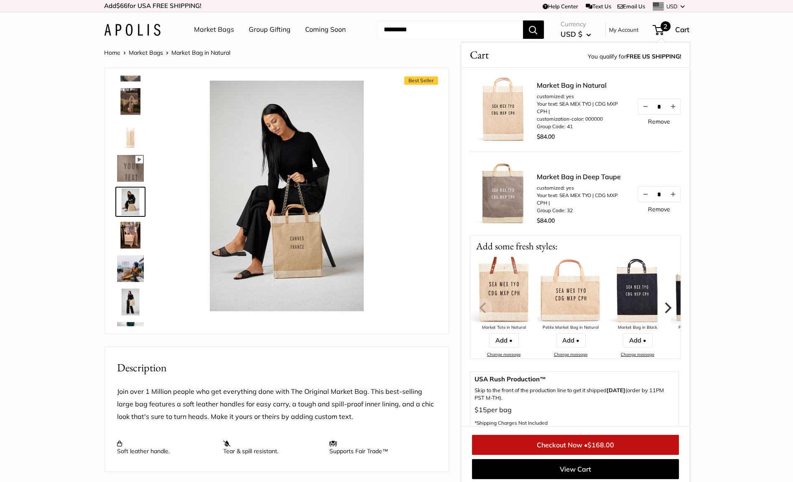
click at [648, 209] on link "Remove" at bounding box center [659, 209] width 22 height 6
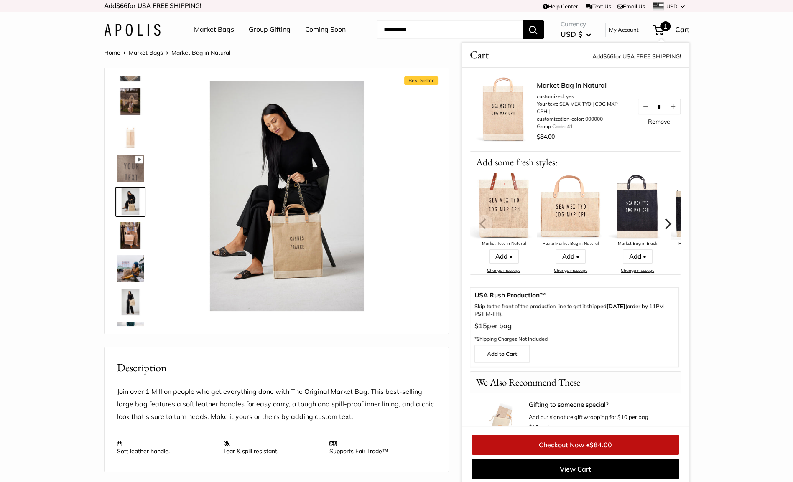
scroll to position [3, 0]
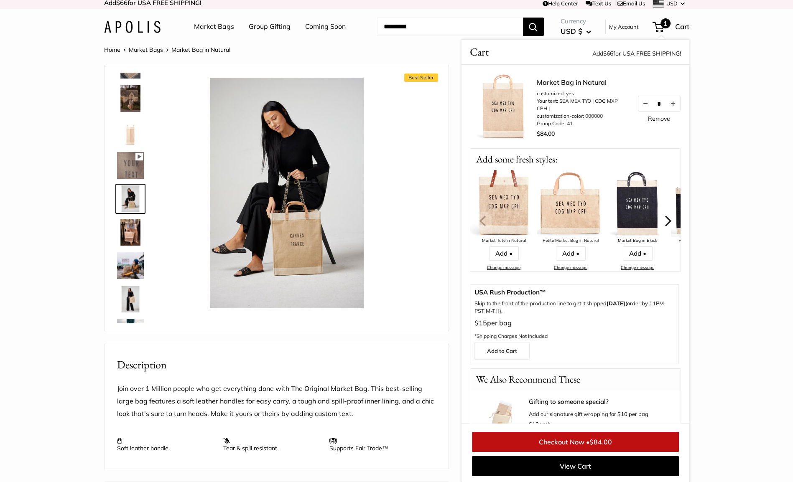
click at [124, 142] on img at bounding box center [130, 132] width 27 height 27
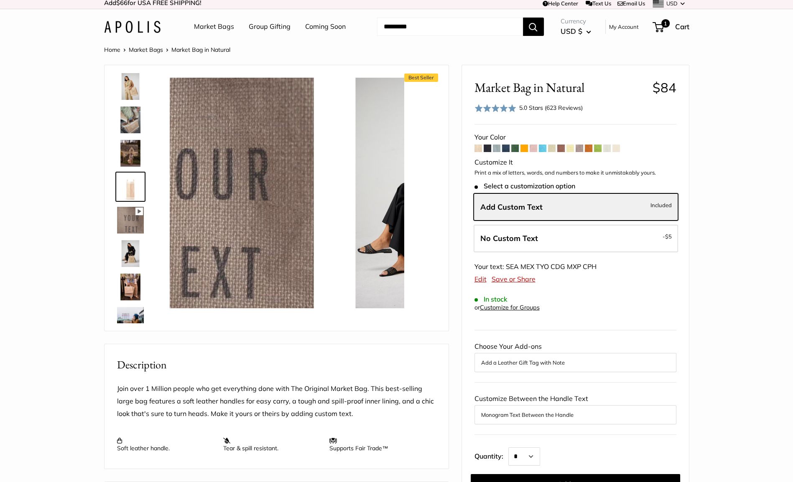
scroll to position [26, 0]
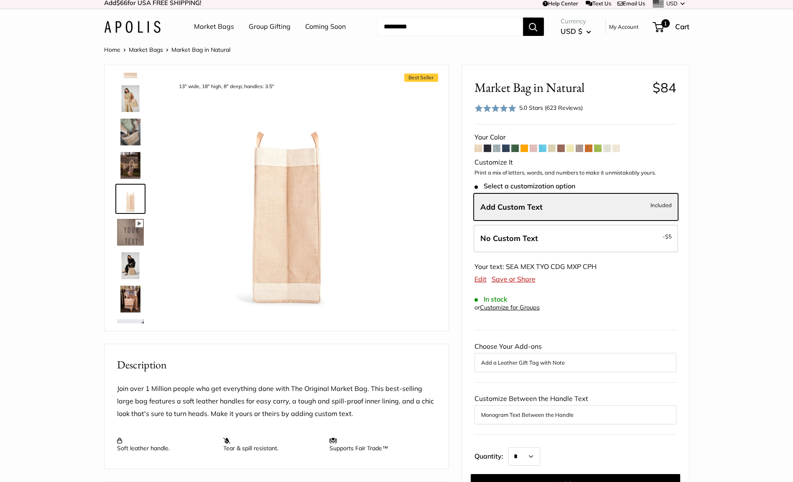
click at [126, 121] on img at bounding box center [130, 132] width 27 height 27
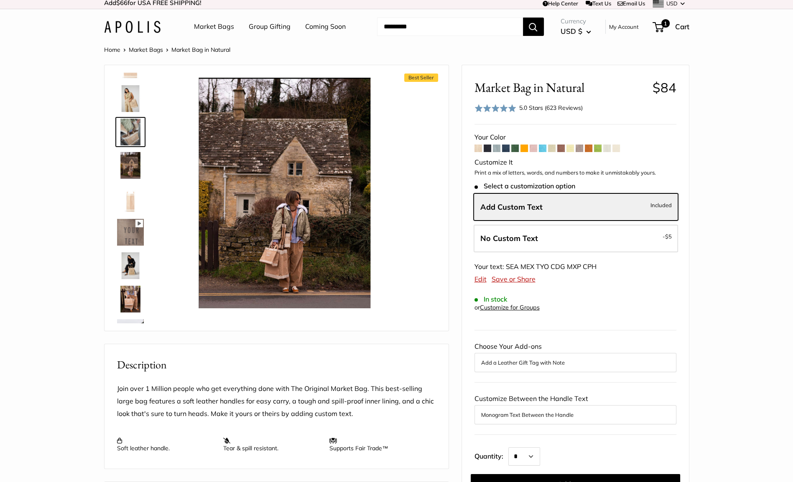
scroll to position [0, 0]
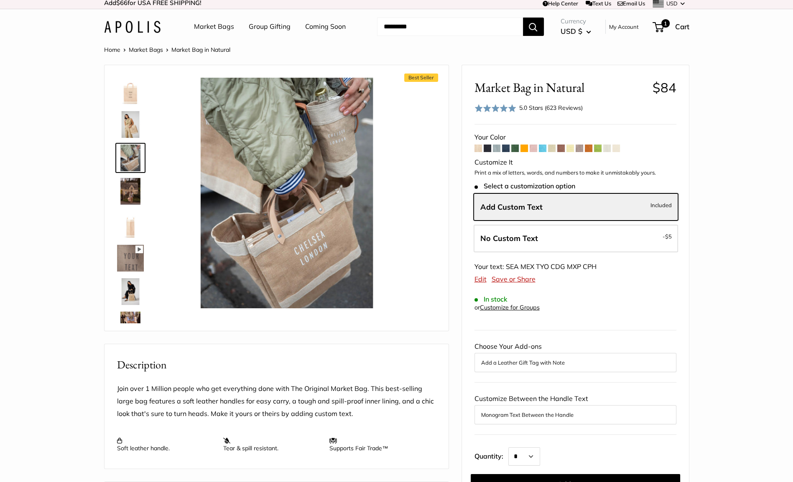
click at [125, 93] on img at bounding box center [130, 91] width 27 height 27
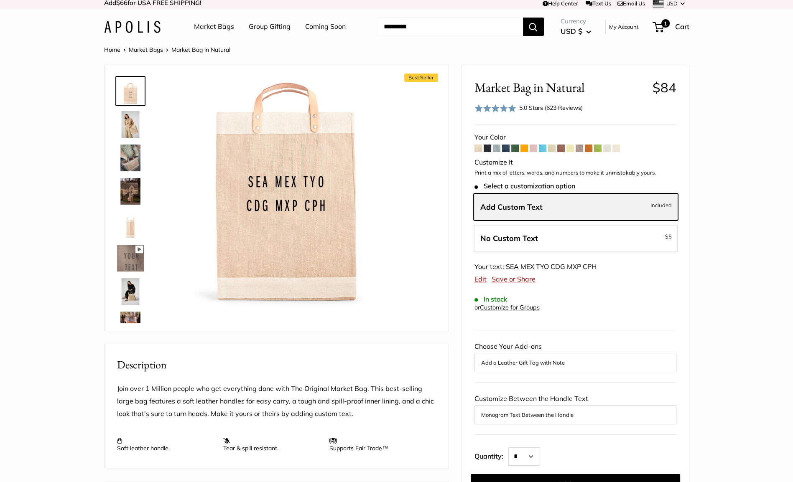
click at [526, 209] on span "Add Custom Text" at bounding box center [511, 207] width 62 height 10
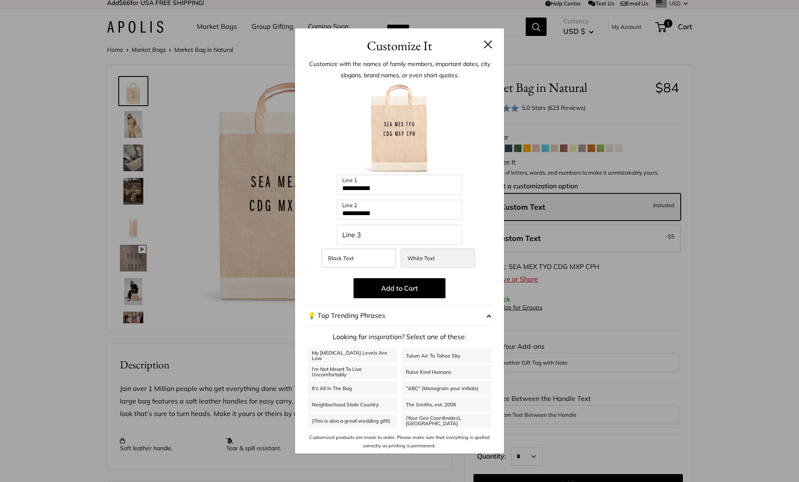
click at [429, 265] on label "White Text" at bounding box center [438, 258] width 74 height 19
click at [424, 290] on button "Add to Cart" at bounding box center [400, 288] width 92 height 20
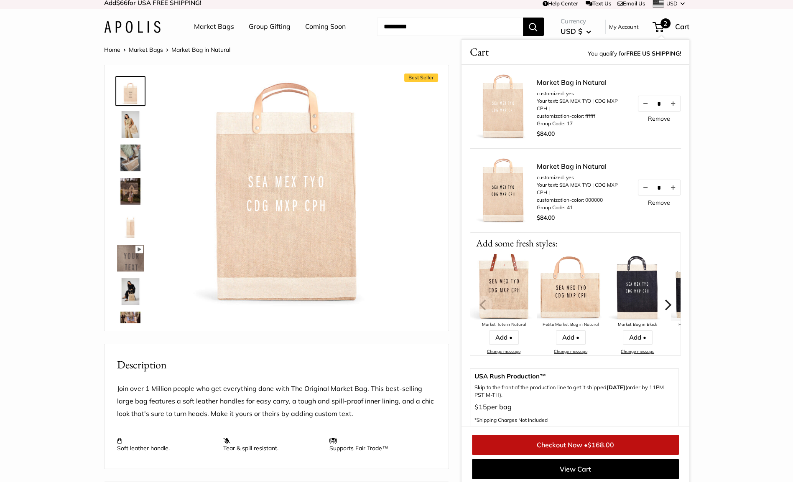
click at [657, 203] on link "Remove" at bounding box center [659, 203] width 22 height 6
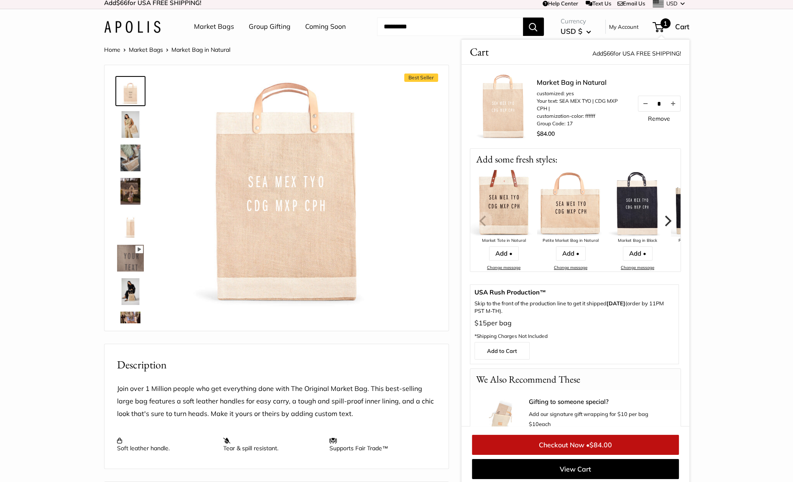
click at [744, 208] on section "Home Market Bags Market Bag in Natural Best Seller 13" wide, 18" high, 8" deep;…" at bounding box center [396, 393] width 793 height 699
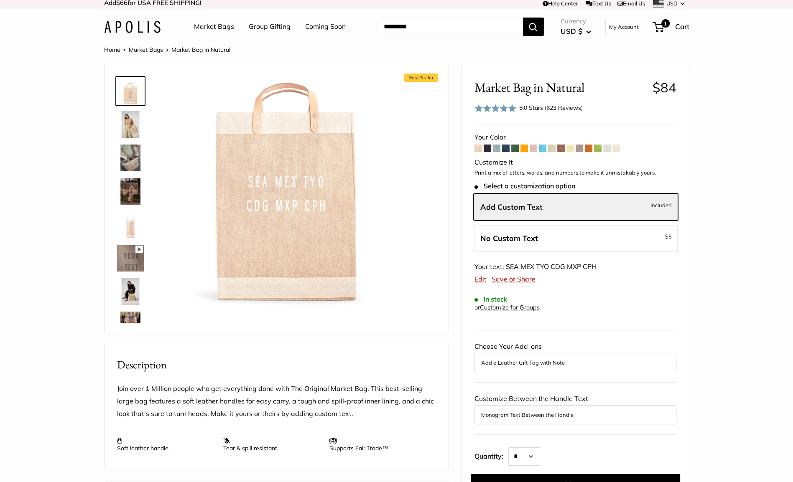
click at [132, 159] on img at bounding box center [130, 158] width 27 height 27
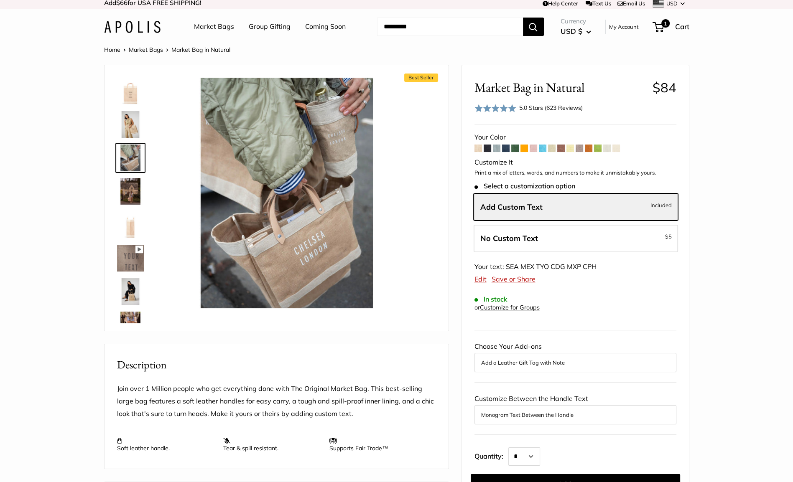
click at [127, 97] on img at bounding box center [130, 91] width 27 height 27
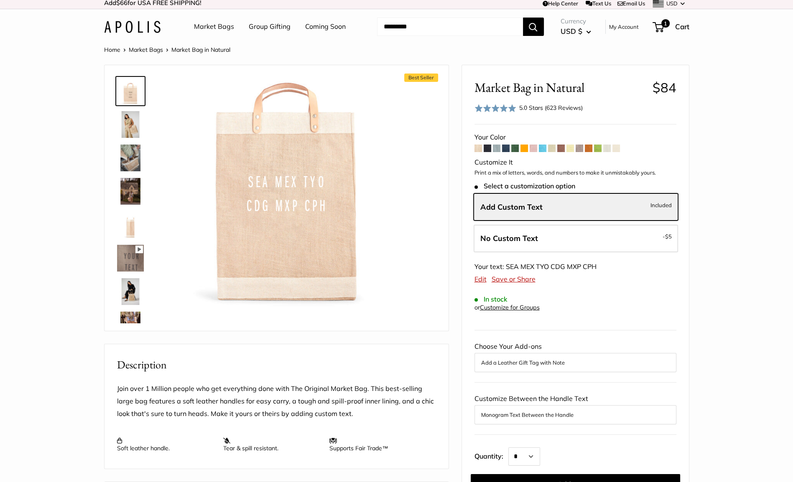
click at [126, 135] on img at bounding box center [130, 124] width 27 height 27
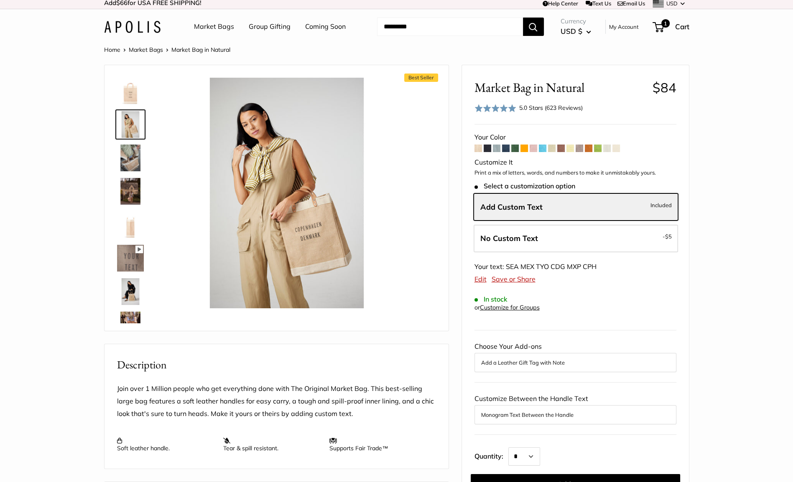
click at [127, 97] on img at bounding box center [130, 91] width 27 height 27
